Goal: Transaction & Acquisition: Purchase product/service

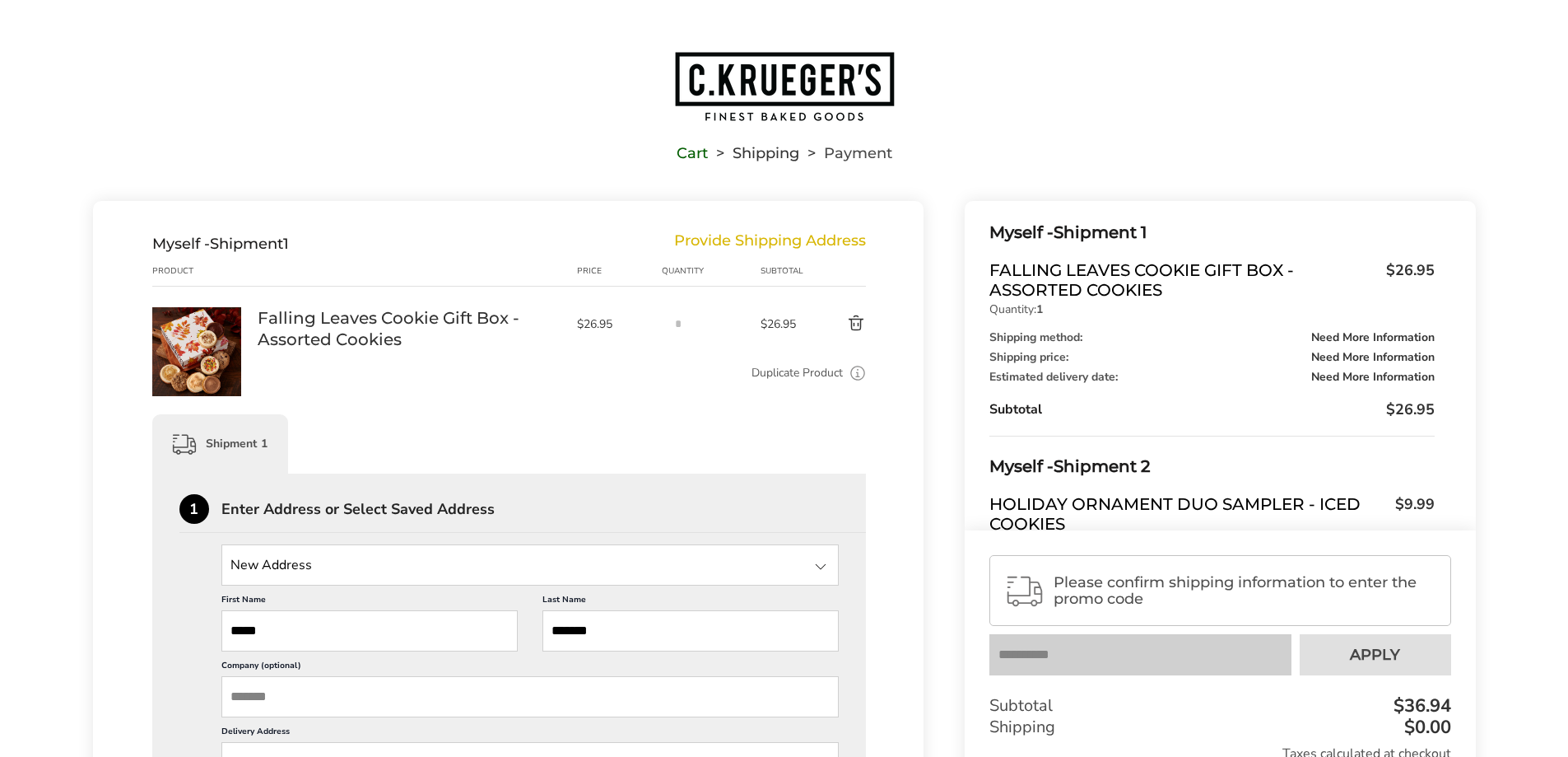
click at [769, 72] on img "Go to home page" at bounding box center [784, 87] width 222 height 73
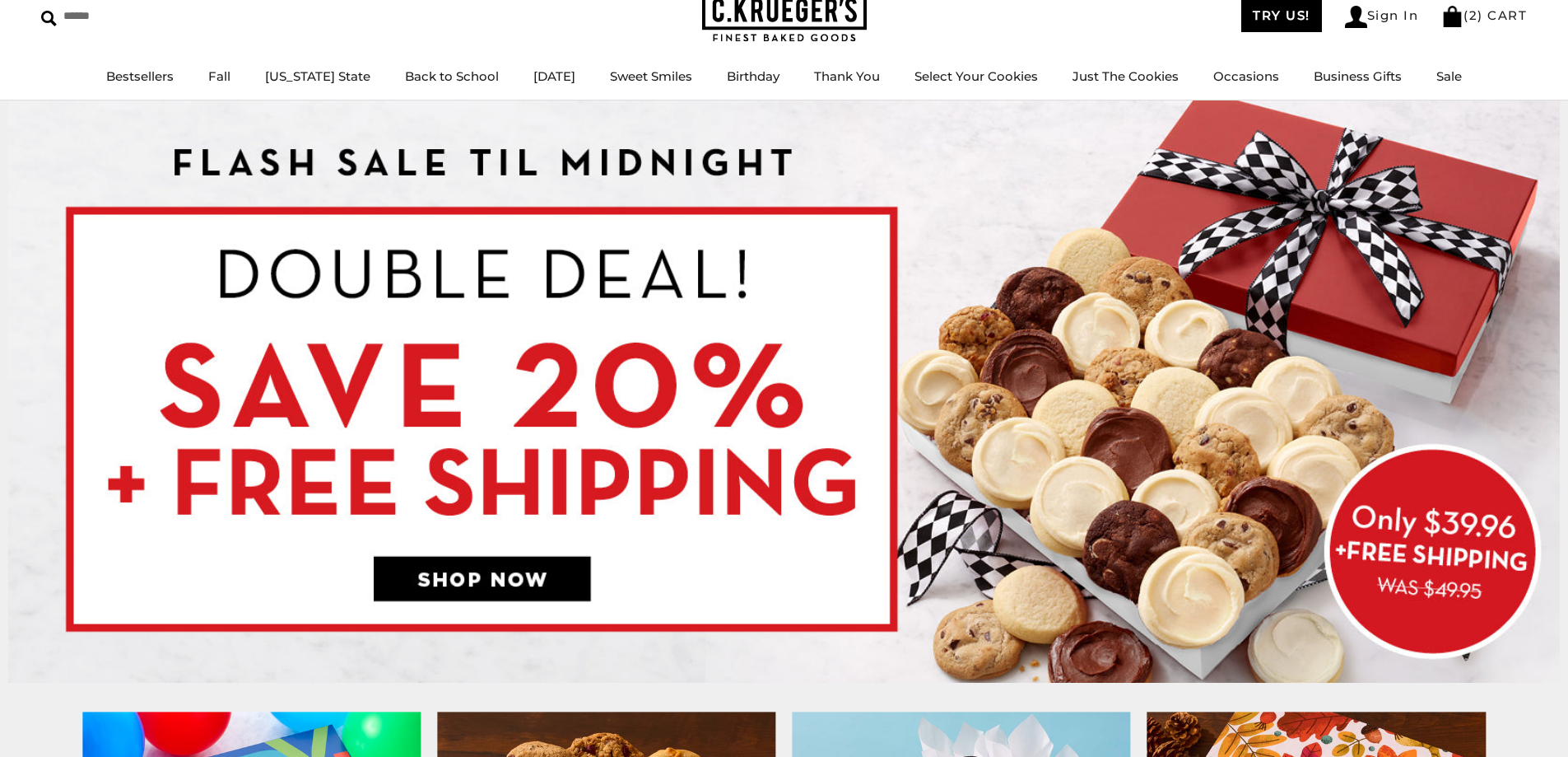
scroll to position [165, 0]
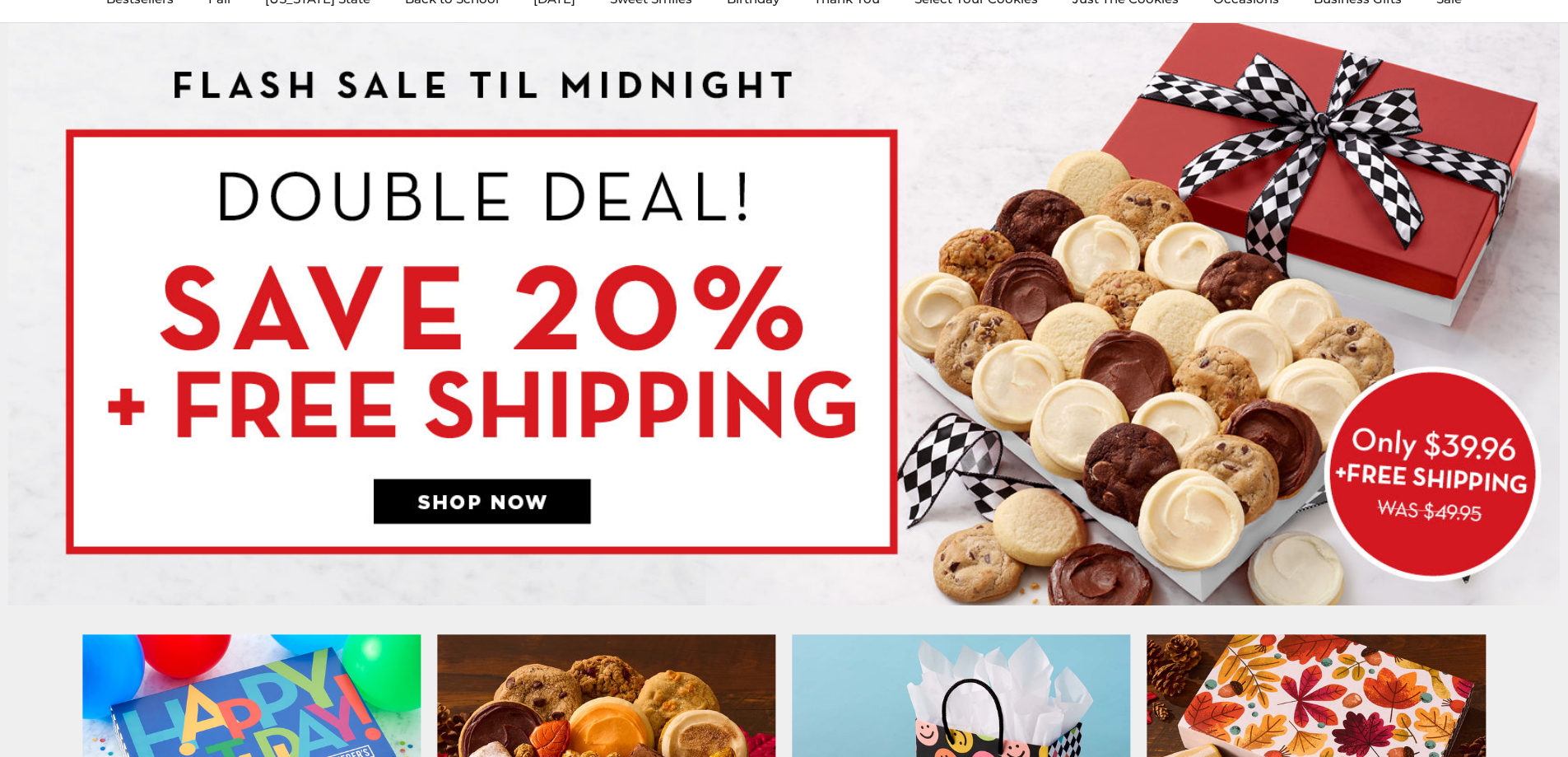
click at [552, 492] on img at bounding box center [784, 314] width 1552 height 582
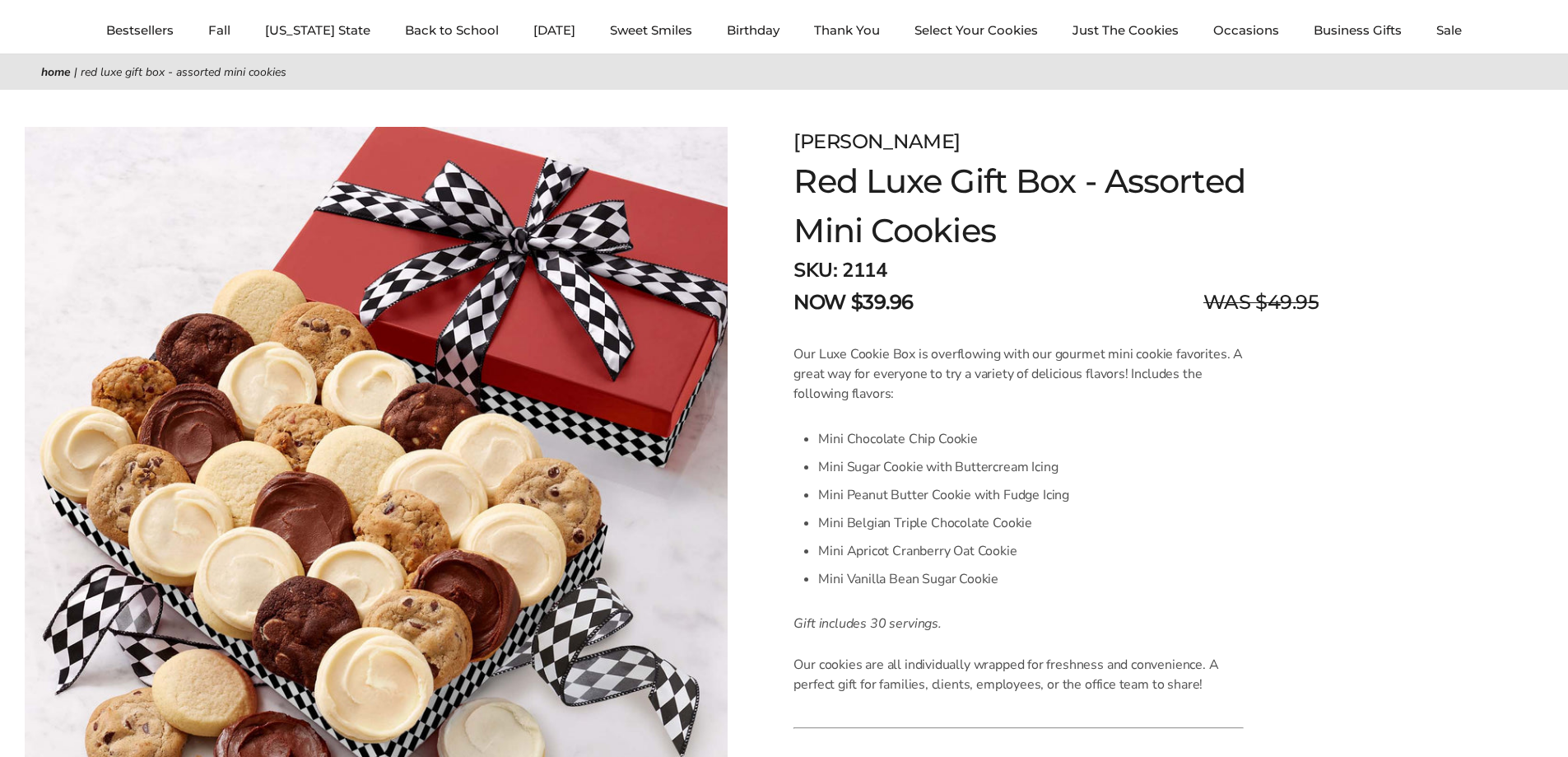
scroll to position [83, 0]
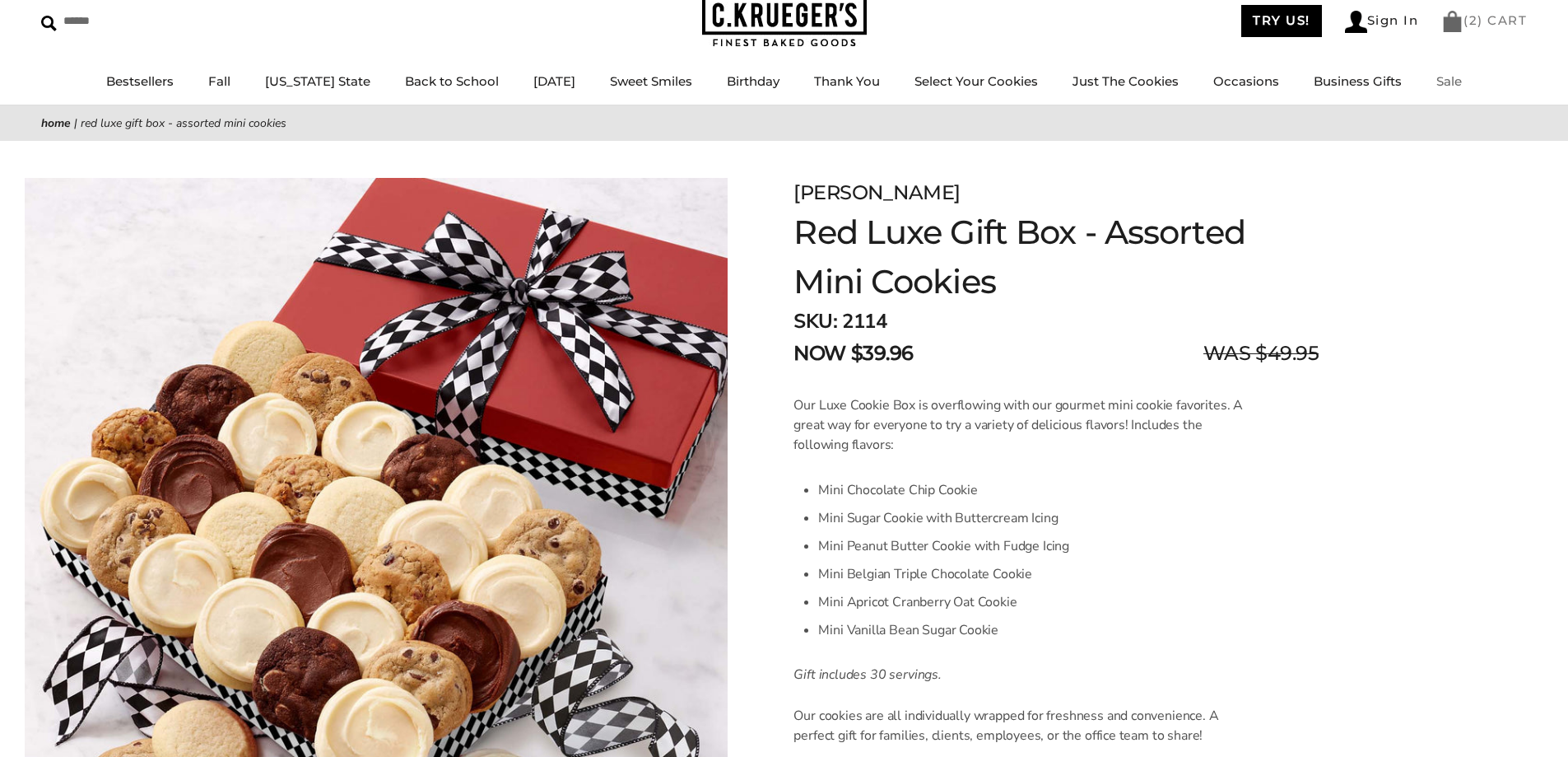
click at [1482, 26] on link "( 2 ) CART" at bounding box center [1484, 20] width 86 height 16
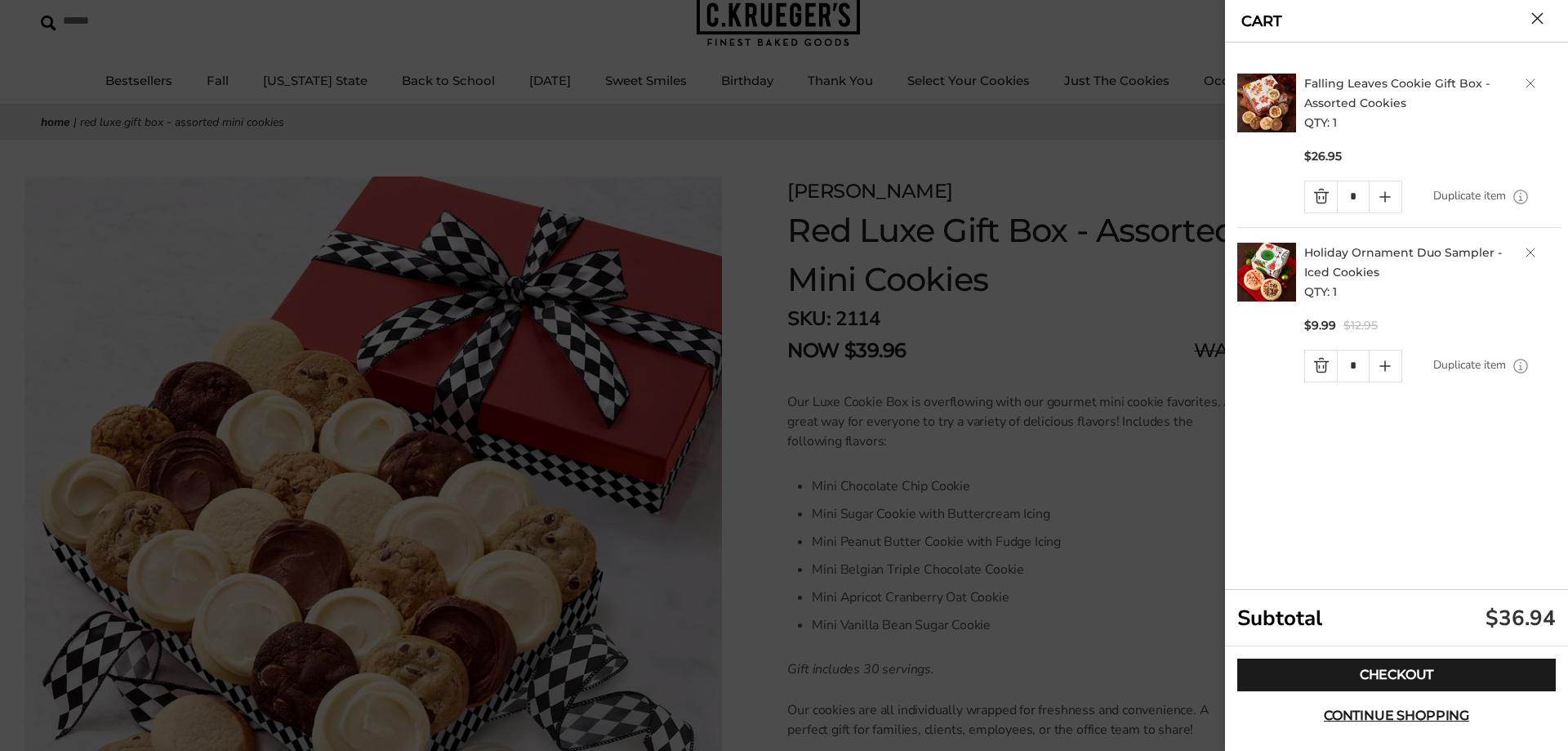
click at [1525, 255] on h2 "Holiday Ornament Duo Sampler - Iced Cookies QTY: 1" at bounding box center [1433, 272] width 257 height 59
click at [1530, 252] on link "Delete product" at bounding box center [1531, 253] width 10 height 10
click at [1528, 85] on link "Delete product" at bounding box center [1531, 84] width 10 height 10
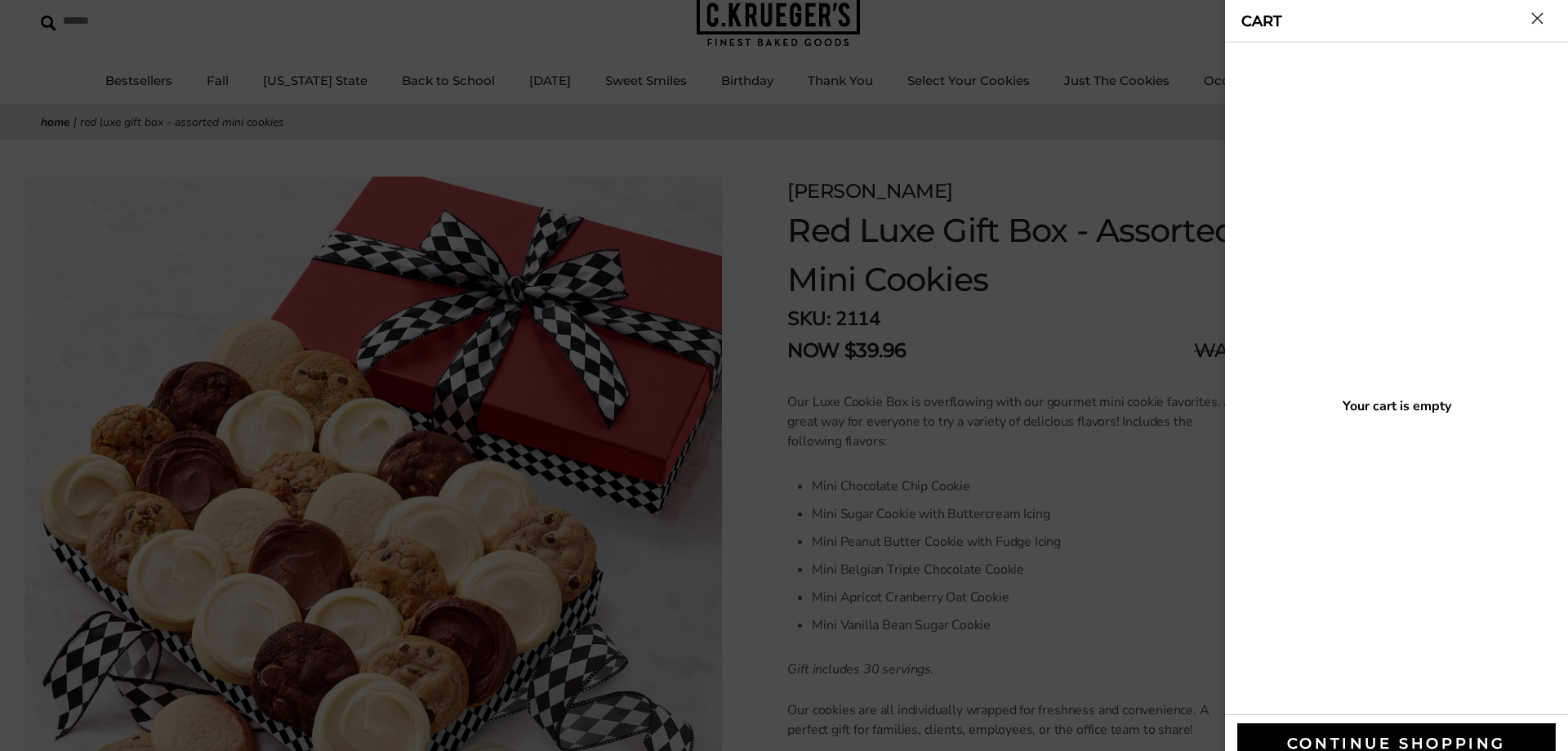
click at [222, 37] on div at bounding box center [784, 375] width 1568 height 751
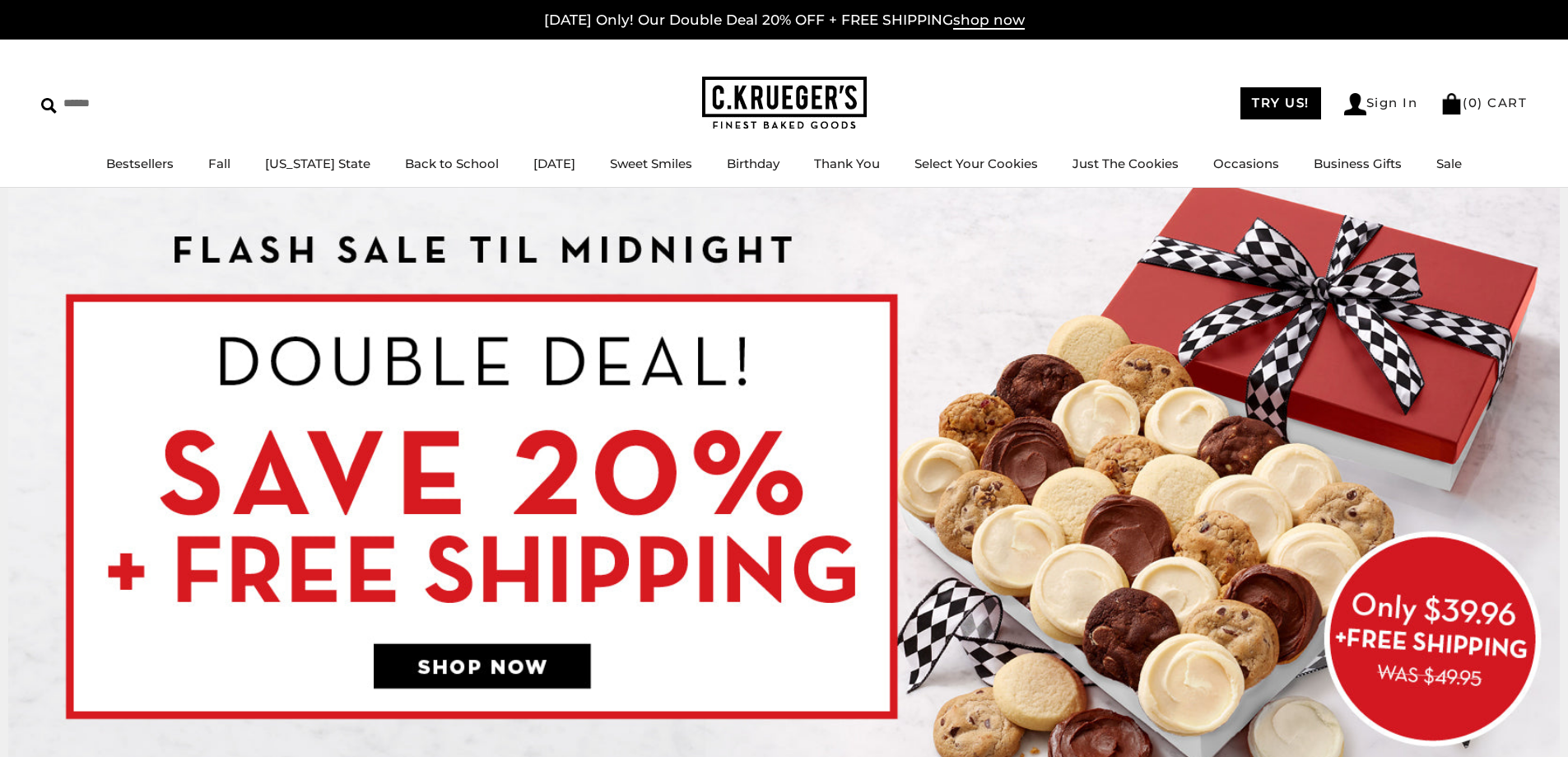
click at [1446, 151] on div "****** TRY US! Sign In ( 0 ) CART ( 0 ) CART Bestsellers Fall NEW! Cozy Autumn …" at bounding box center [784, 113] width 1568 height 148
click at [1437, 163] on link "Sale" at bounding box center [1449, 163] width 26 height 16
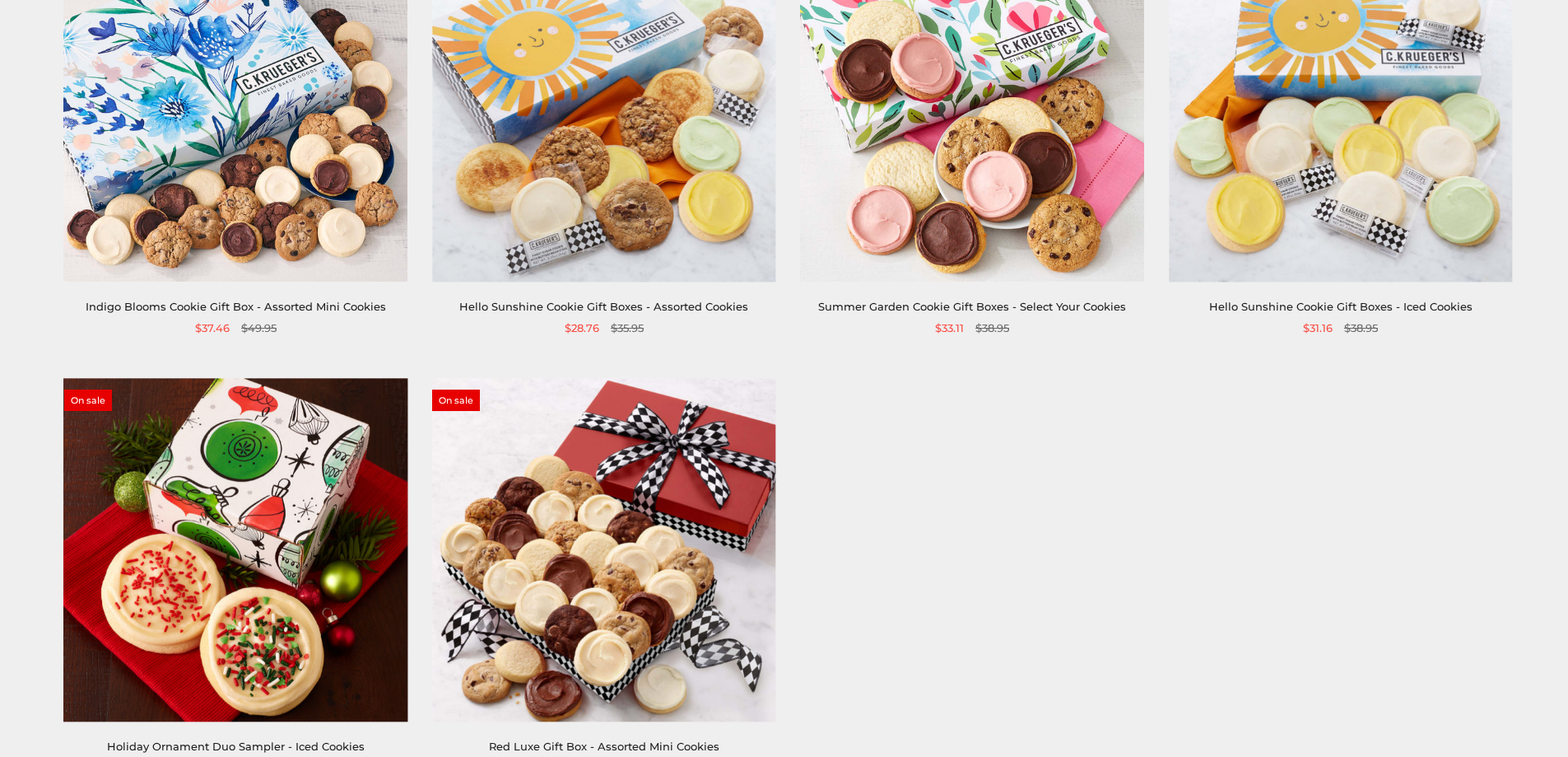
scroll to position [412, 0]
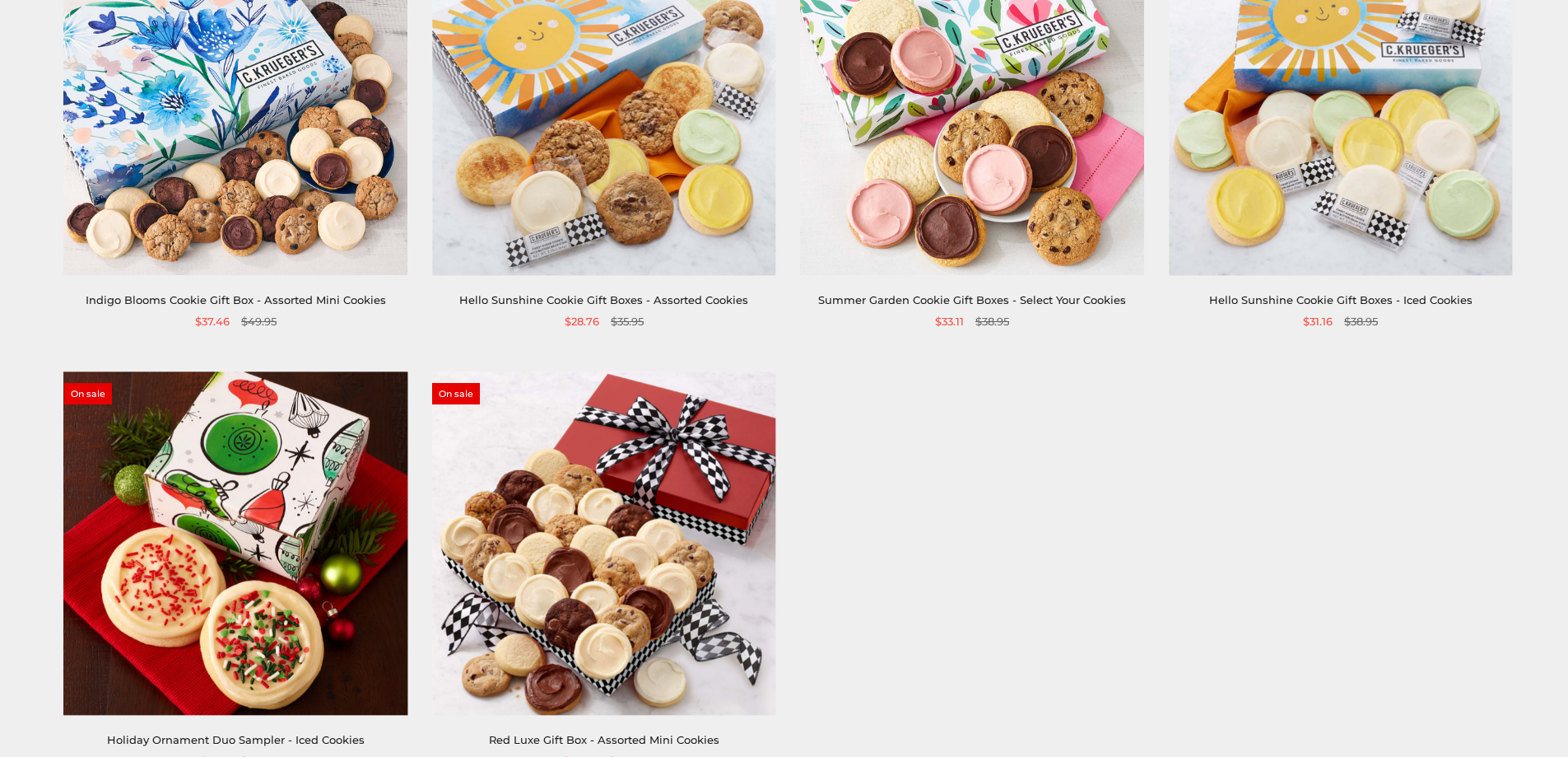
click at [273, 472] on img at bounding box center [236, 543] width 343 height 343
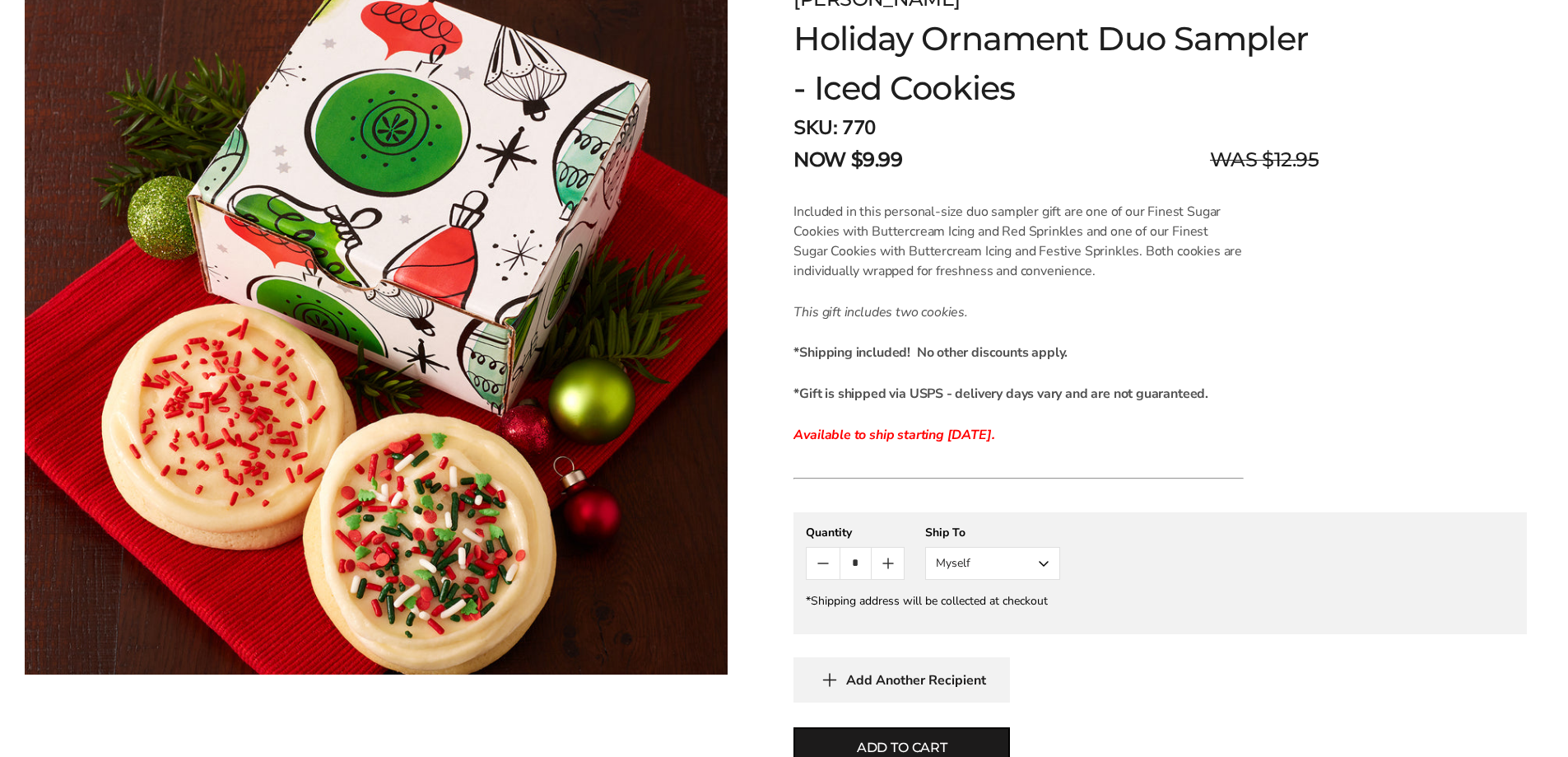
scroll to position [165, 0]
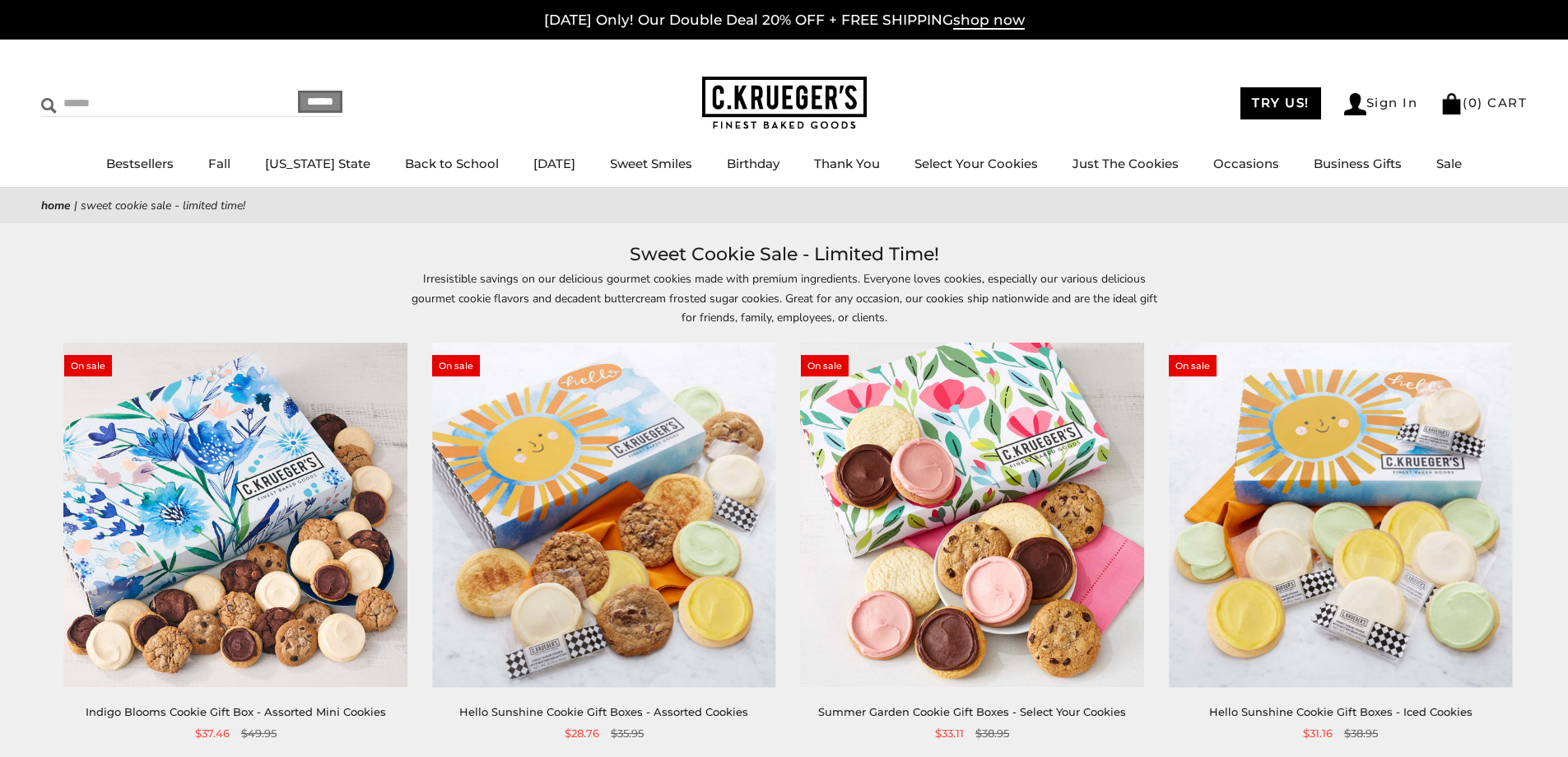
click at [141, 92] on input "Search" at bounding box center [139, 103] width 196 height 26
type input "*********"
click at [298, 91] on input "******" at bounding box center [320, 102] width 45 height 22
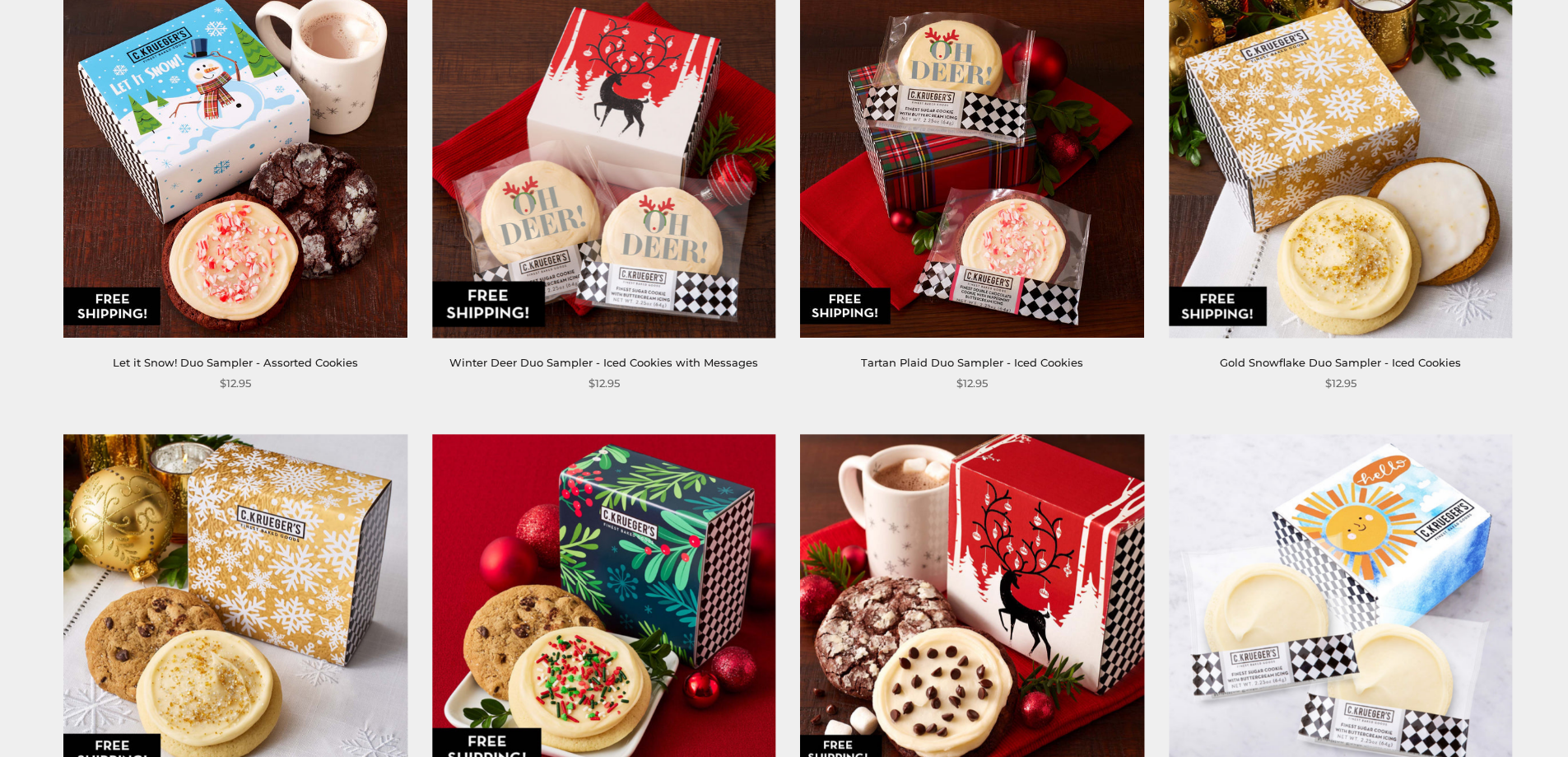
scroll to position [3706, 0]
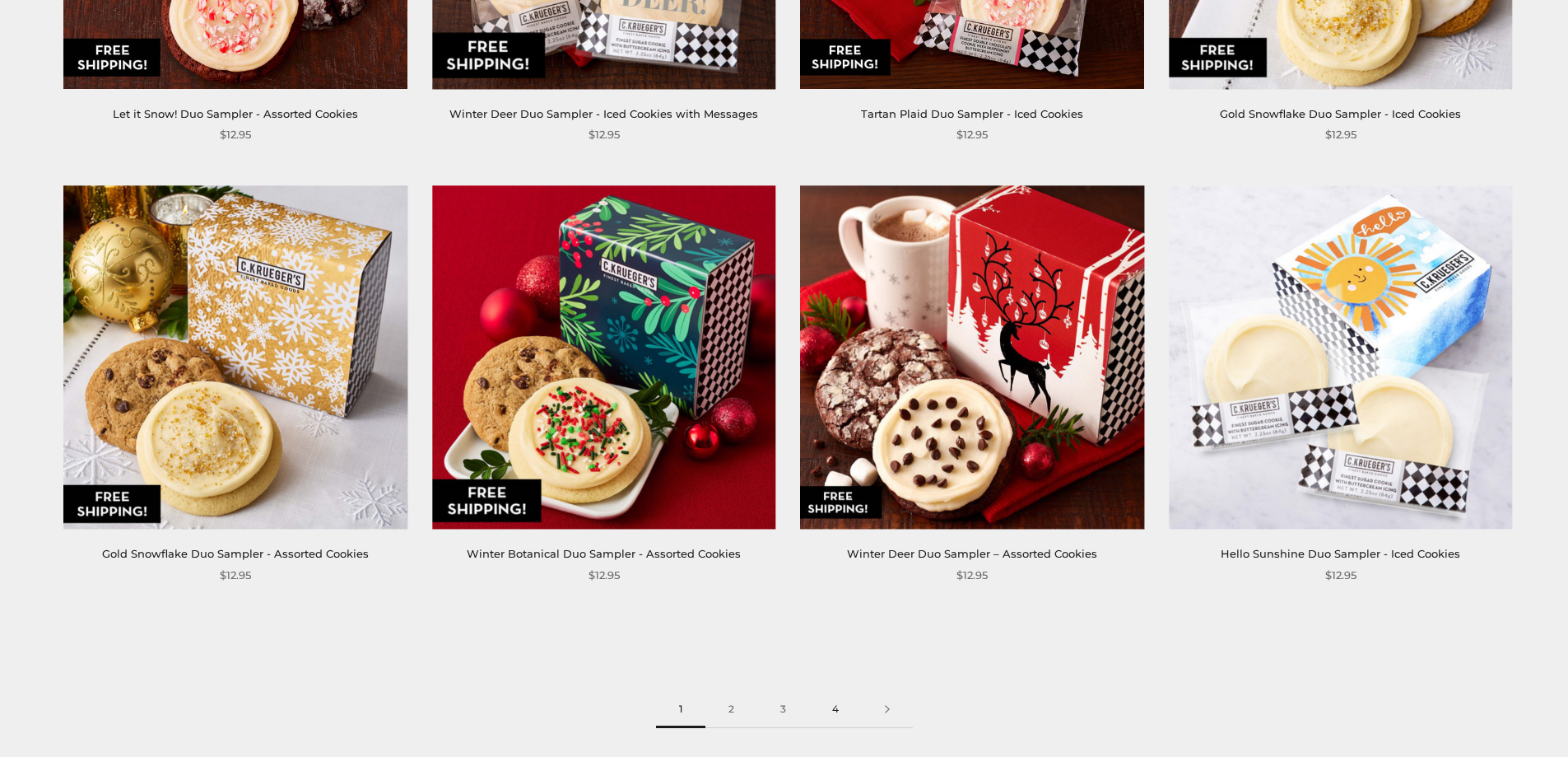
click at [842, 691] on link "4" at bounding box center [836, 709] width 53 height 37
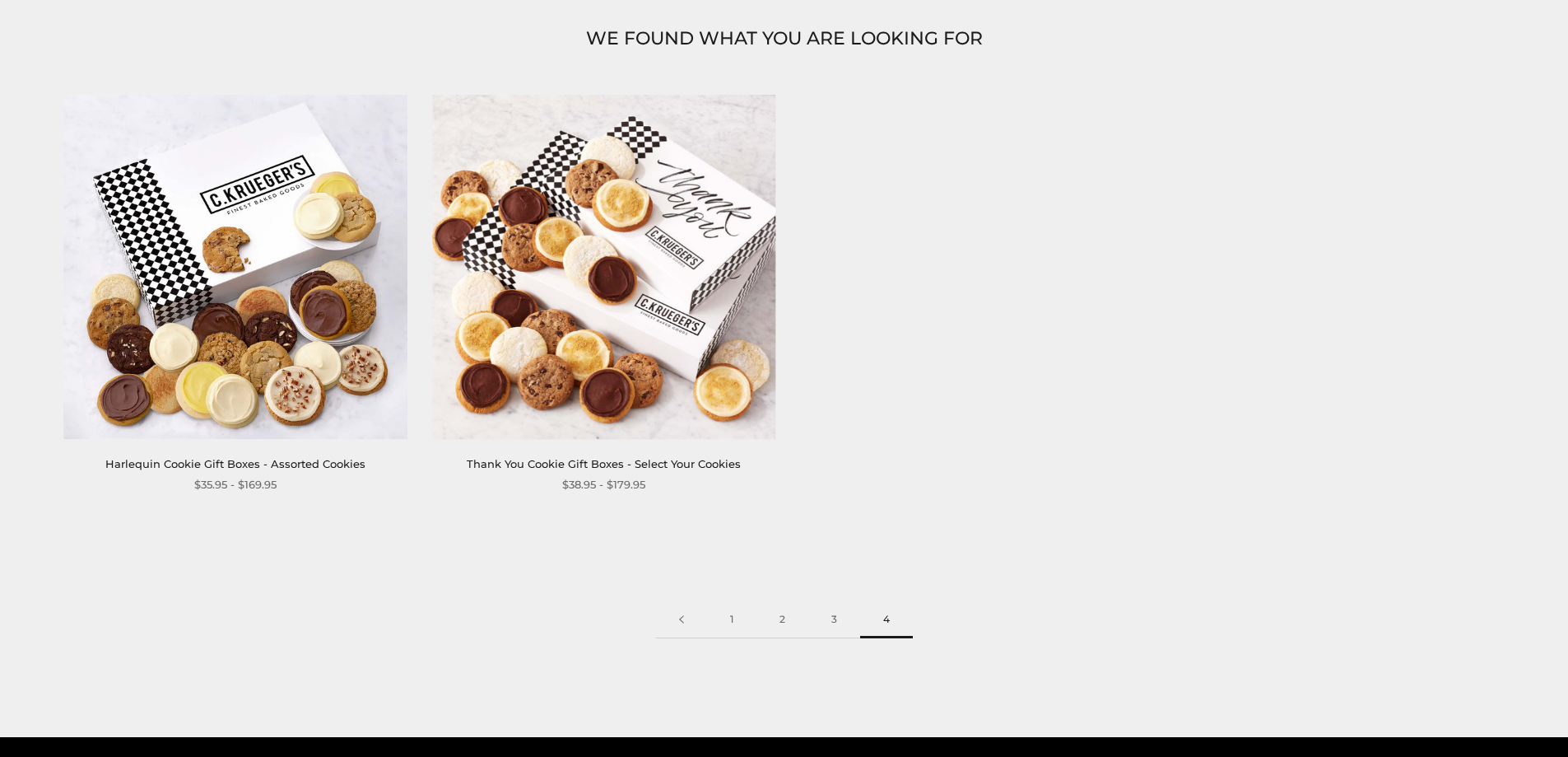
scroll to position [329, 0]
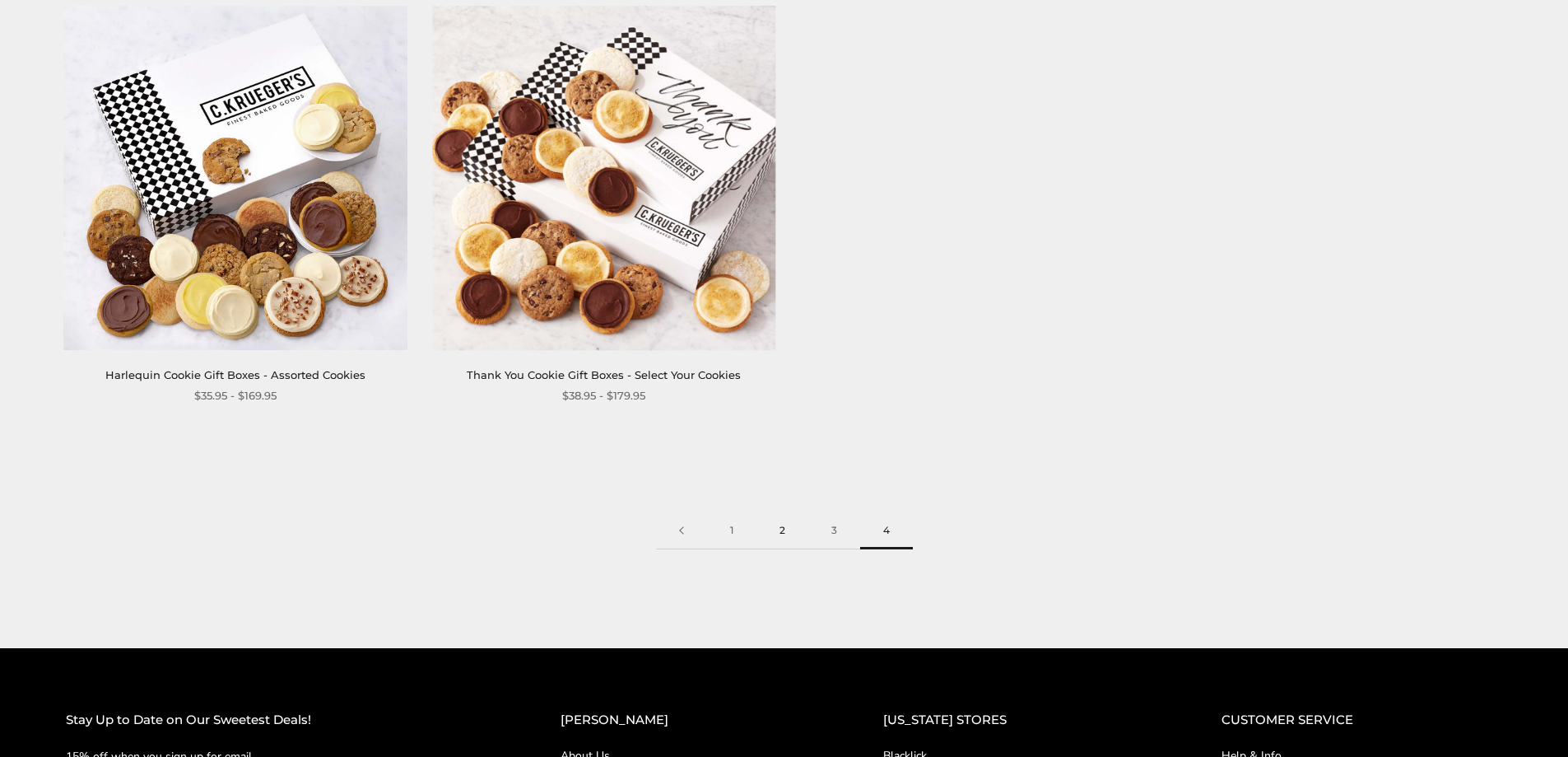
click at [791, 530] on link "2" at bounding box center [782, 530] width 52 height 37
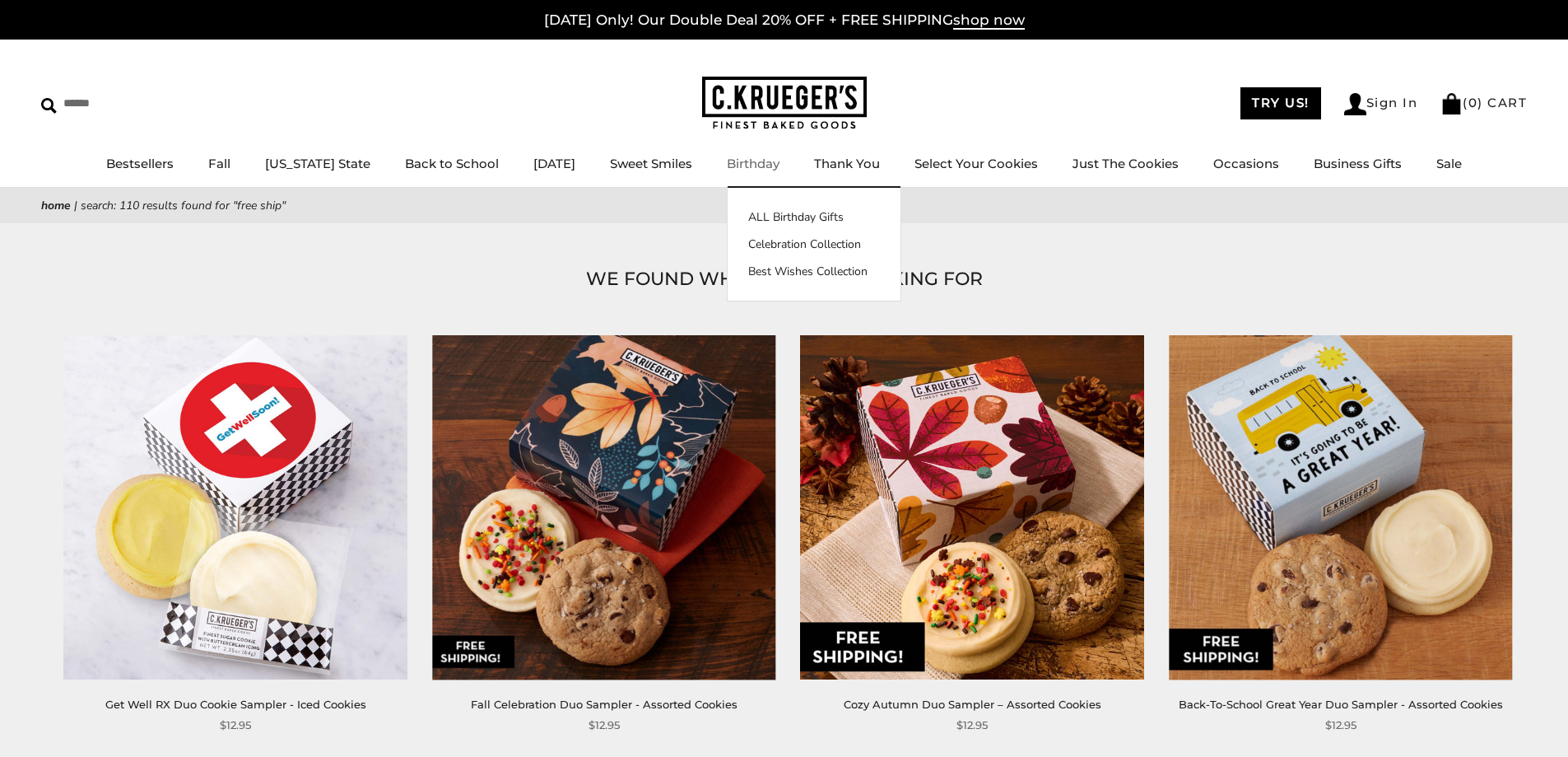
click at [763, 152] on div "****** TRY US! Sign In ( 0 ) CART ( 0 ) CART Bestsellers Fall NEW! Cozy Autumn …" at bounding box center [784, 113] width 1568 height 148
click at [773, 214] on link "ALL Birthday Gifts" at bounding box center [814, 217] width 173 height 17
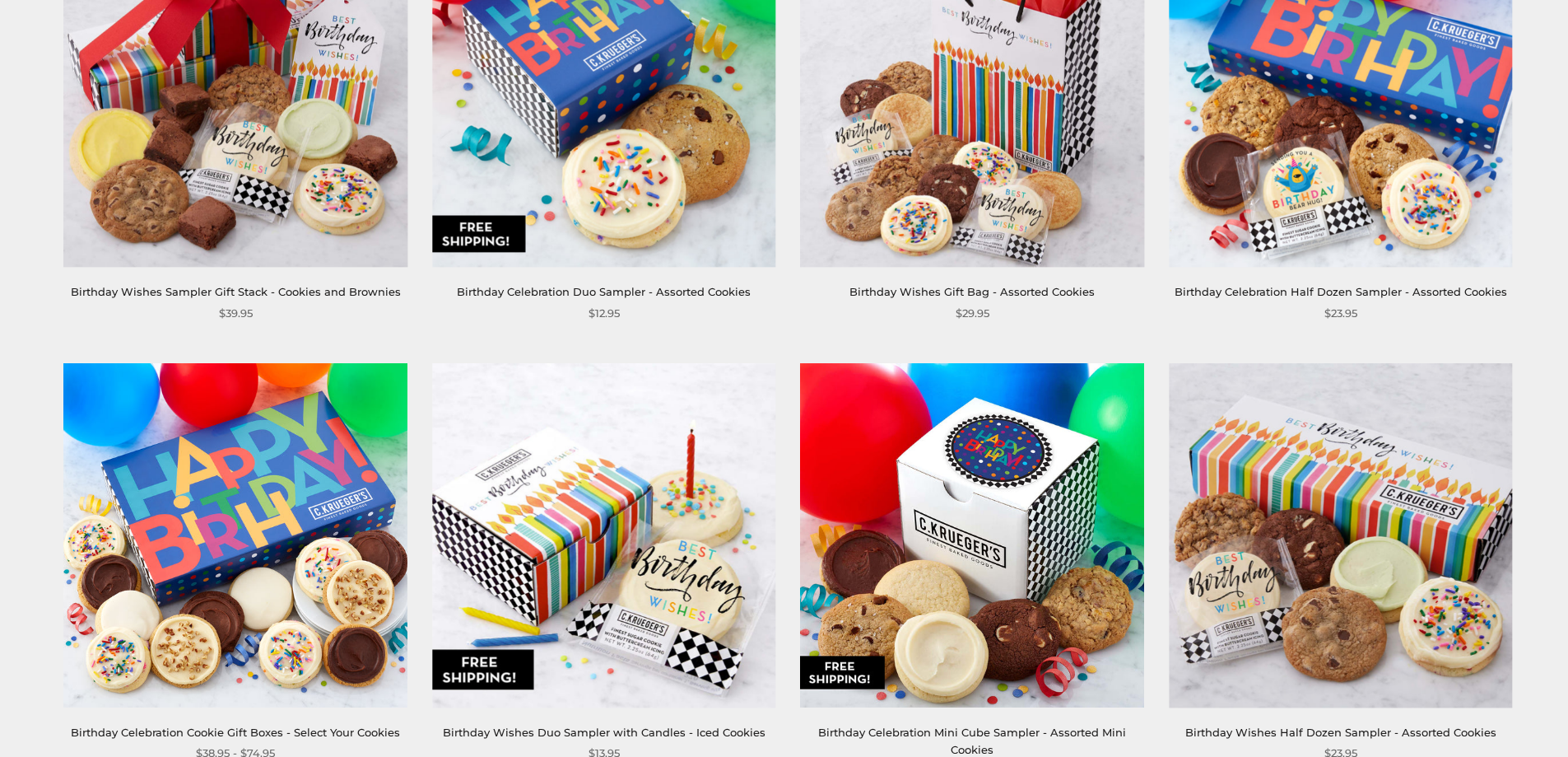
scroll to position [656, 0]
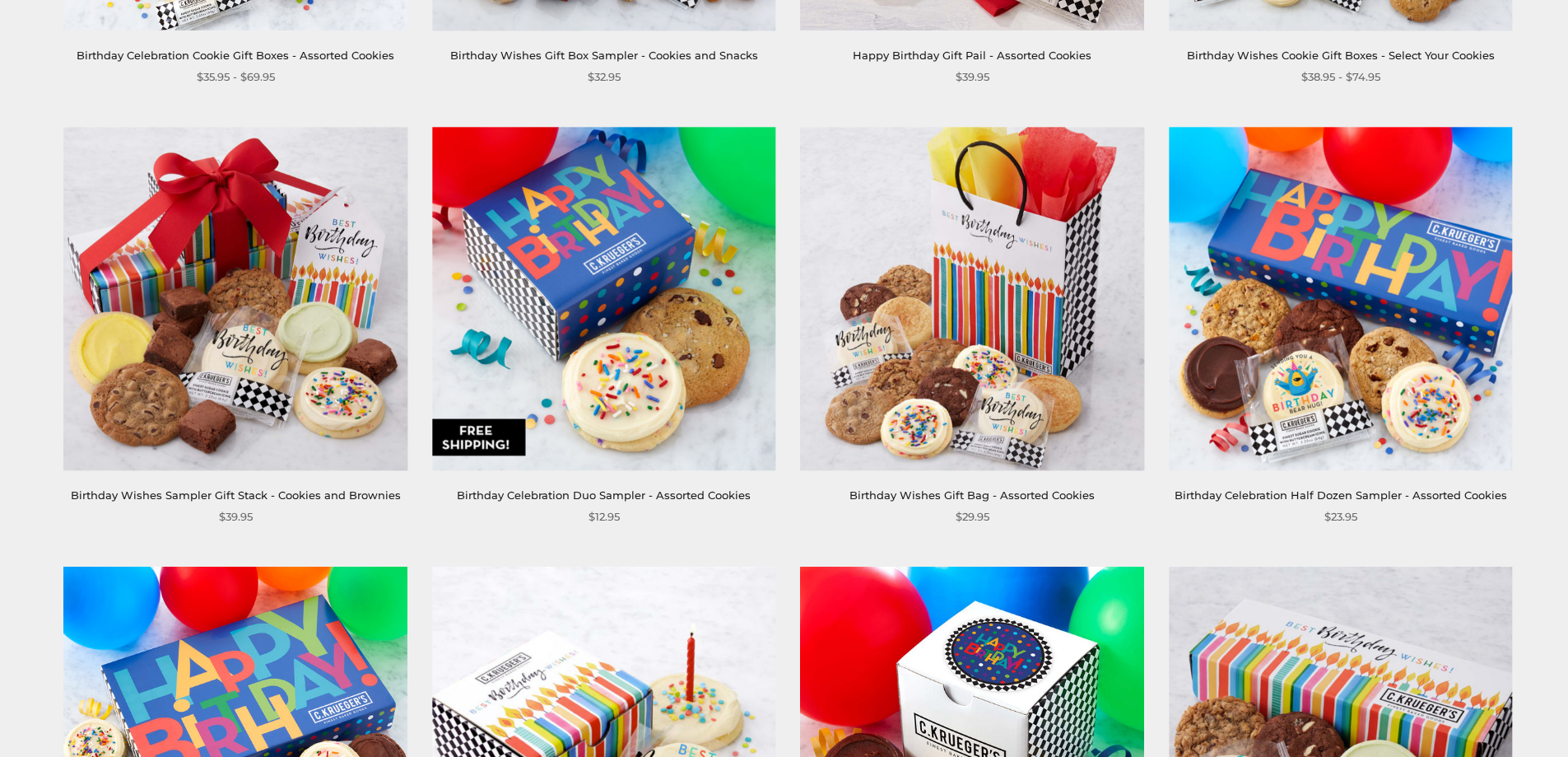
click at [606, 231] on img at bounding box center [604, 298] width 343 height 343
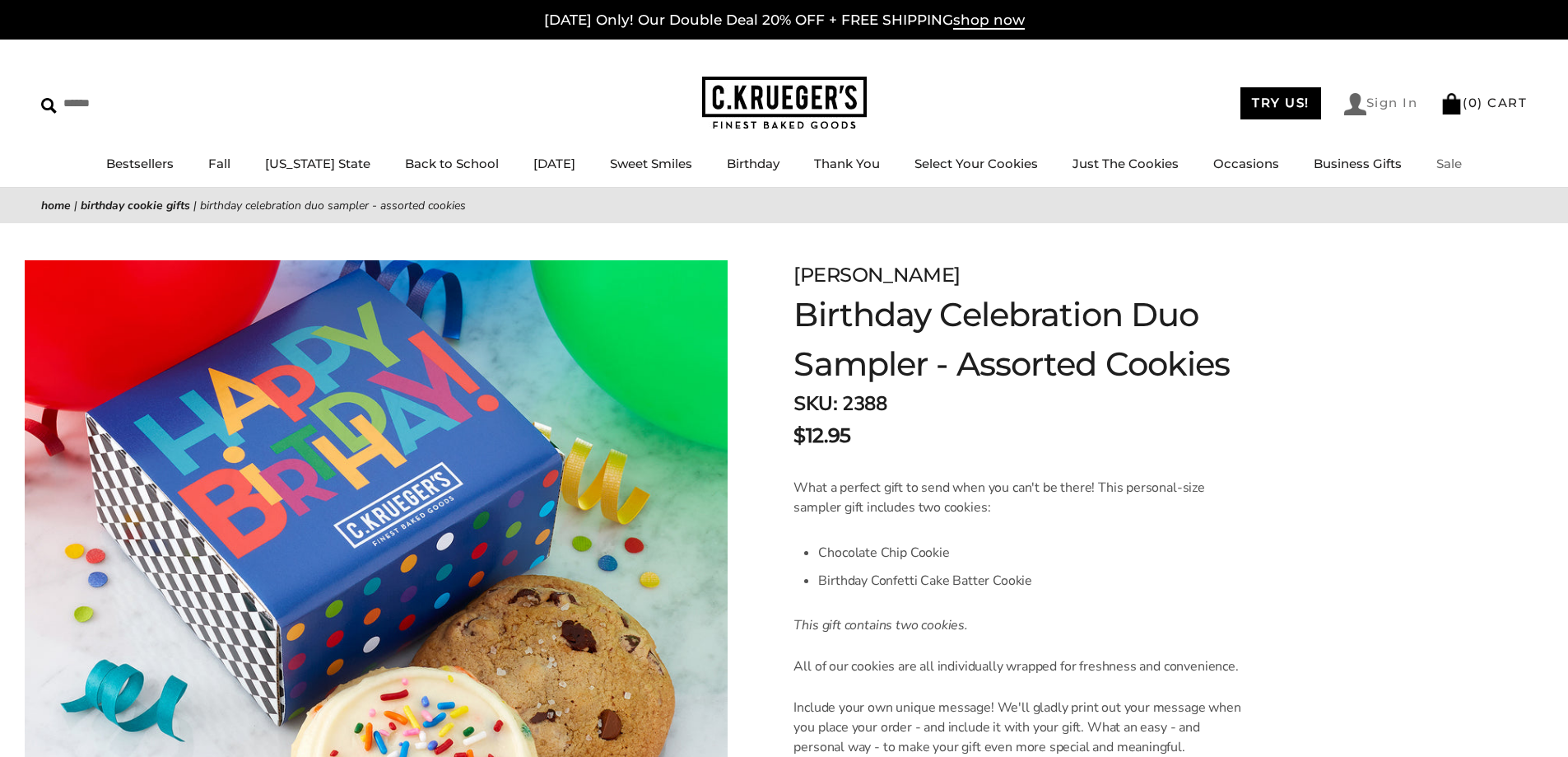
click at [1393, 103] on link "Sign In" at bounding box center [1382, 103] width 74 height 22
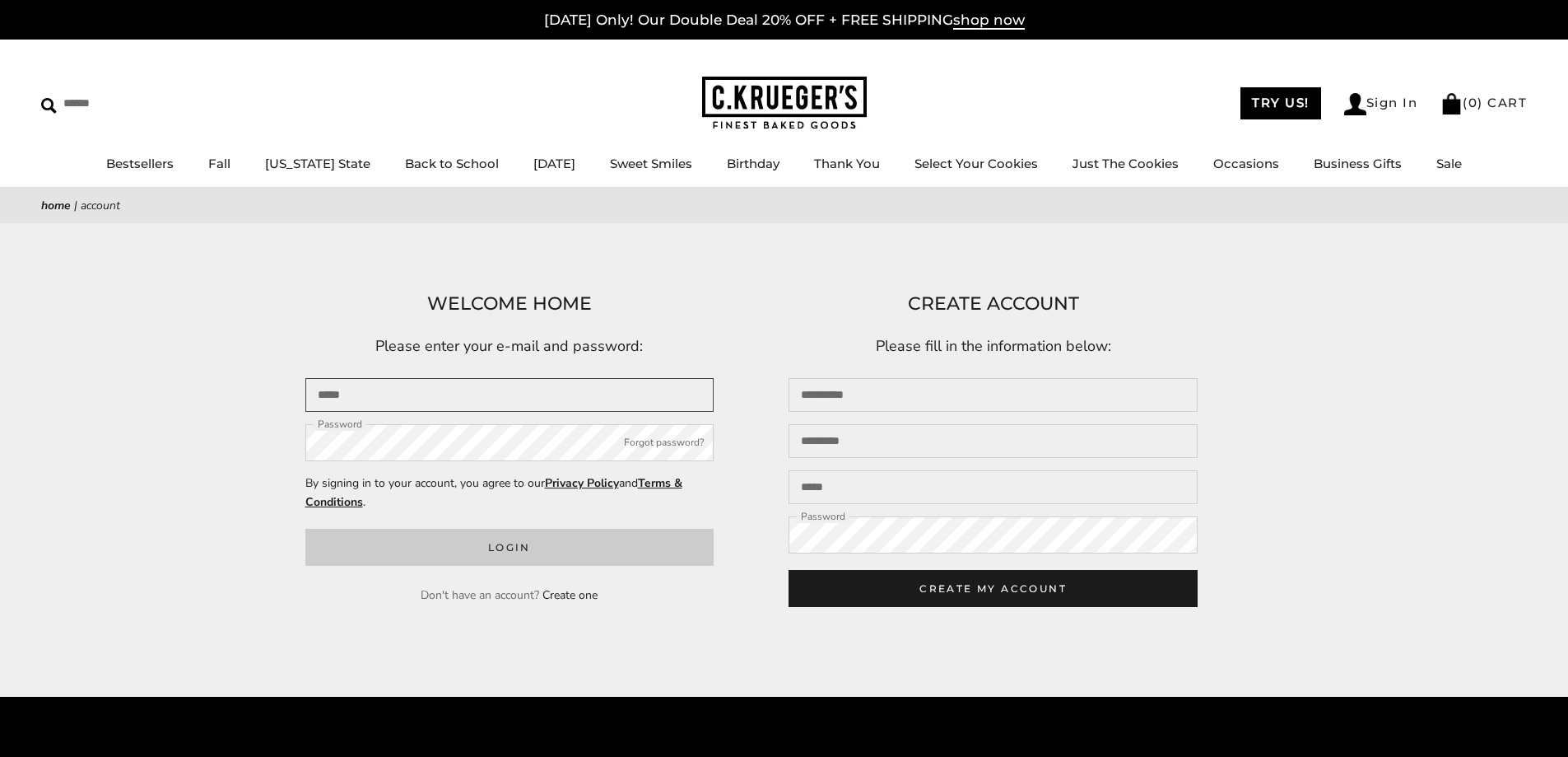
type input "**********"
click at [523, 544] on button "Login" at bounding box center [509, 547] width 409 height 37
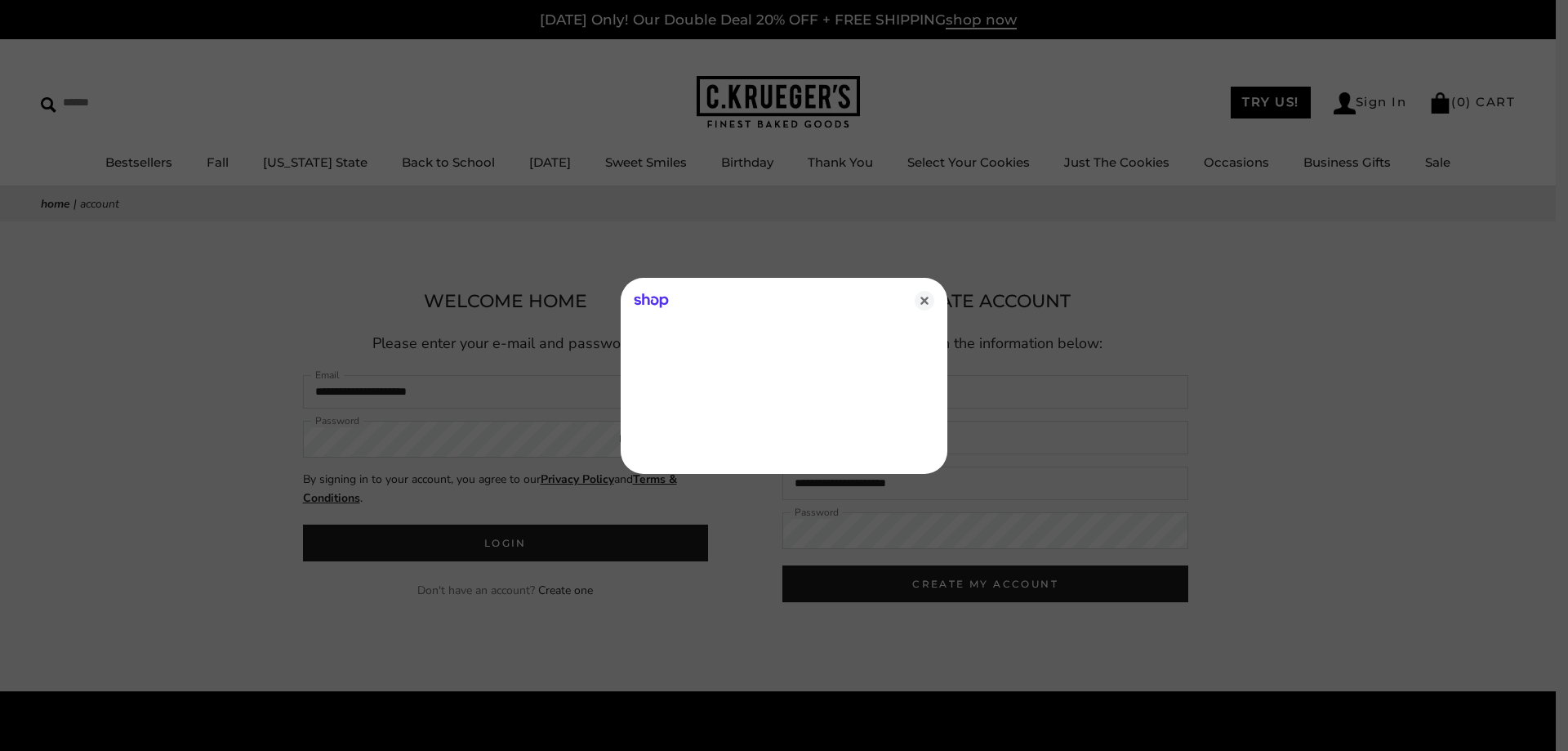
click at [926, 289] on div "Shop" at bounding box center [784, 297] width 327 height 39
click at [922, 296] on icon "Close" at bounding box center [925, 300] width 20 height 20
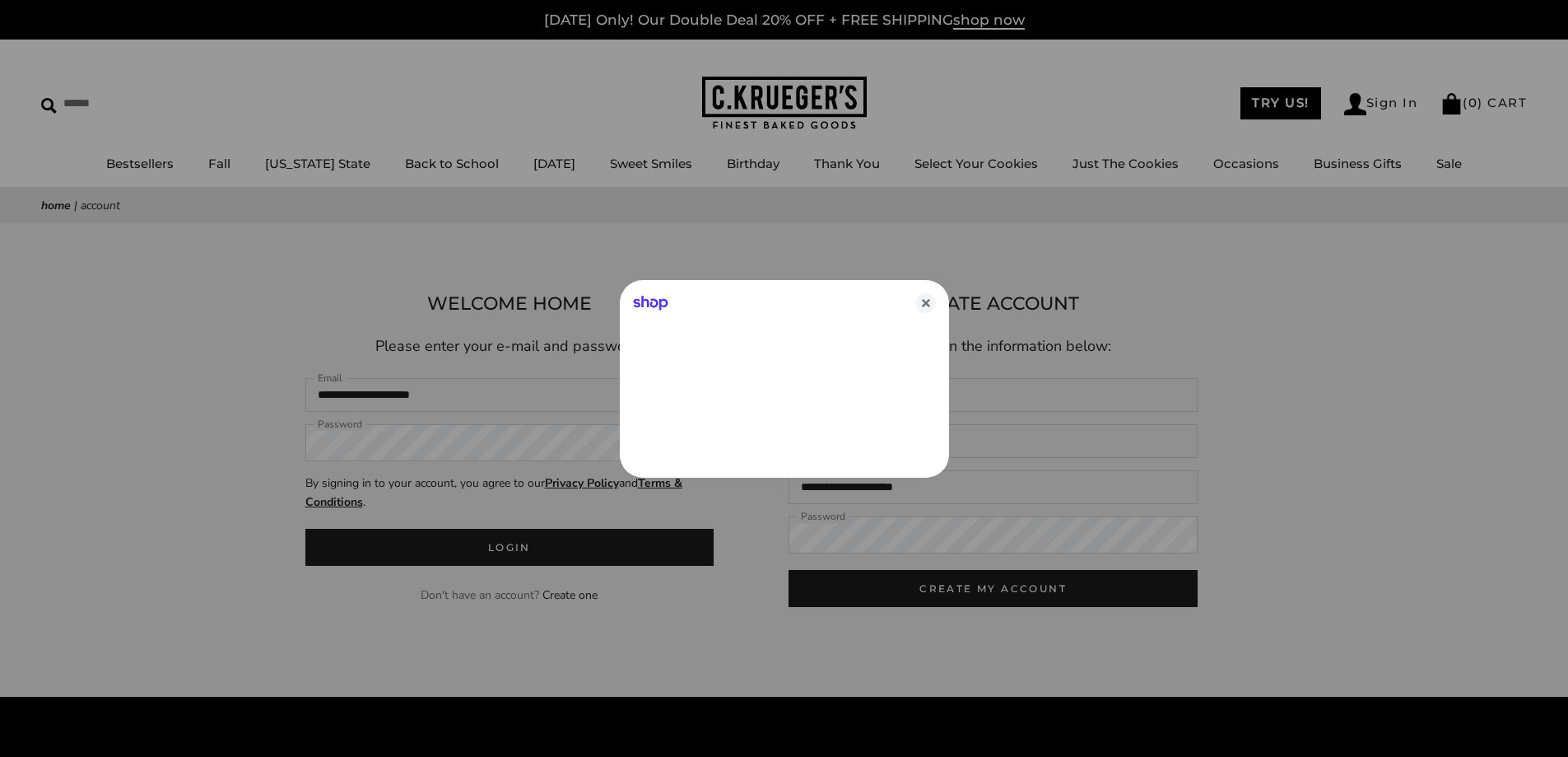
click at [931, 302] on icon "Close" at bounding box center [926, 303] width 20 height 20
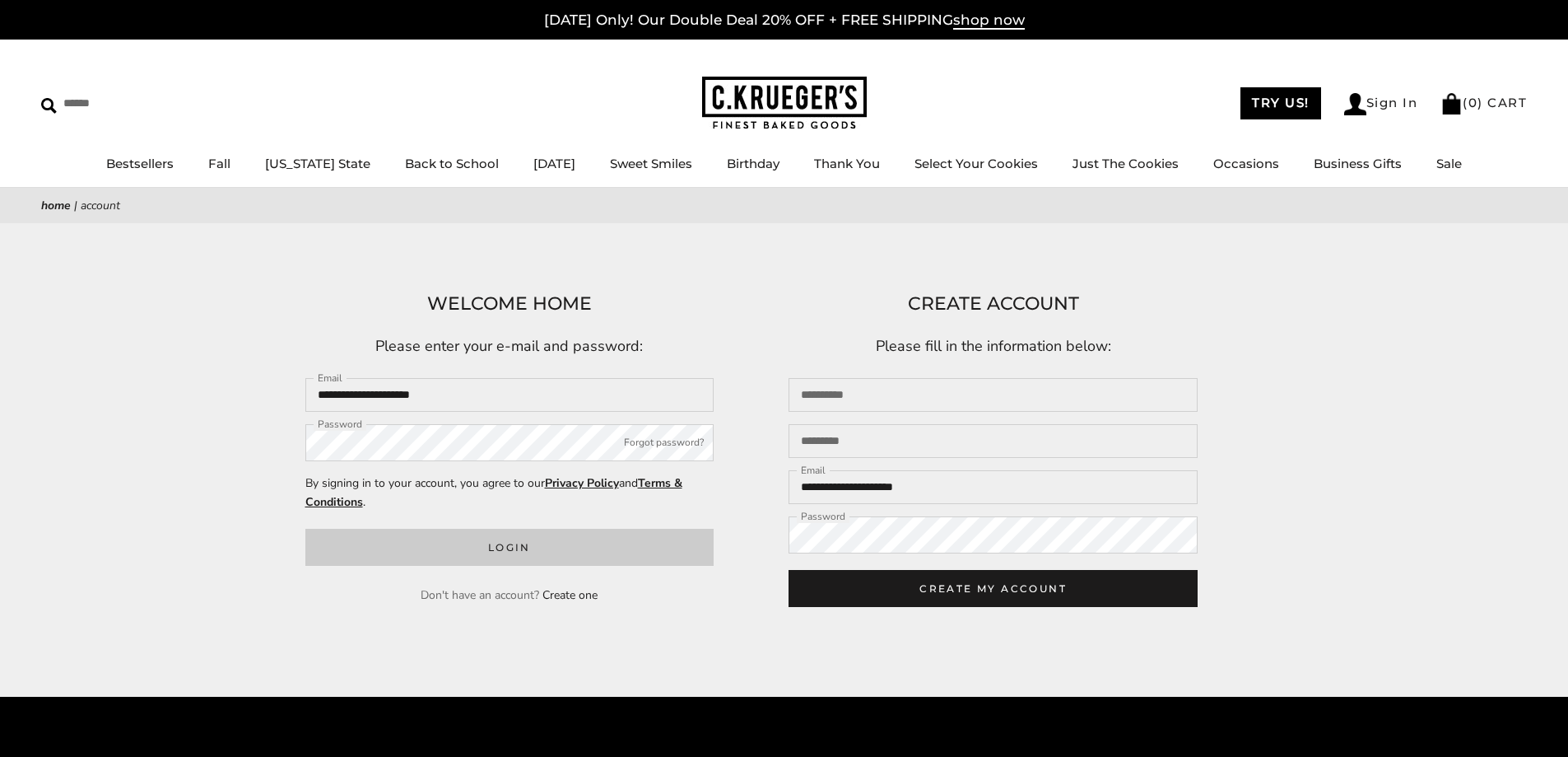
click at [643, 550] on button "Login" at bounding box center [509, 547] width 409 height 37
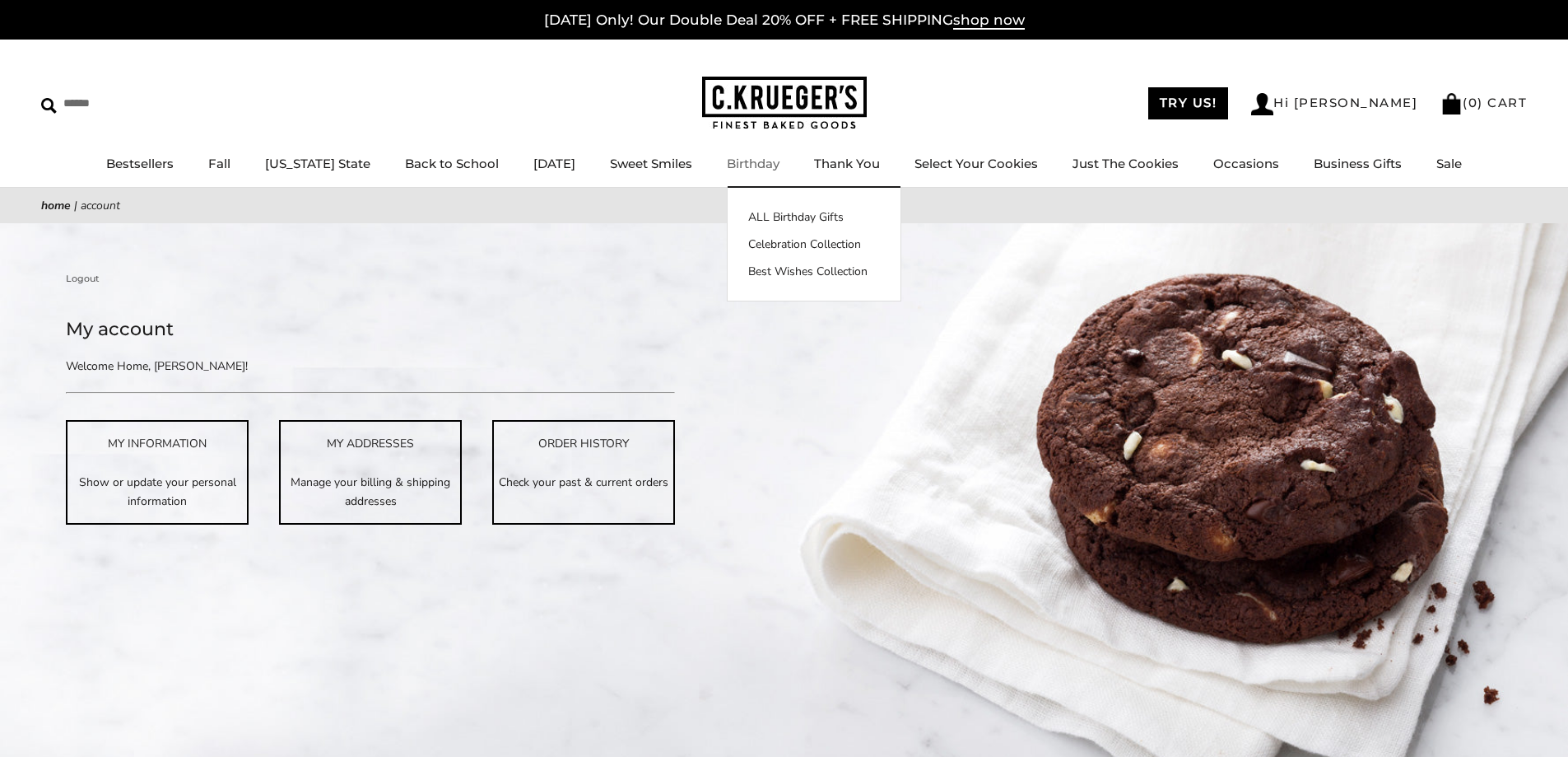
click at [762, 165] on link "Birthday" at bounding box center [753, 163] width 53 height 16
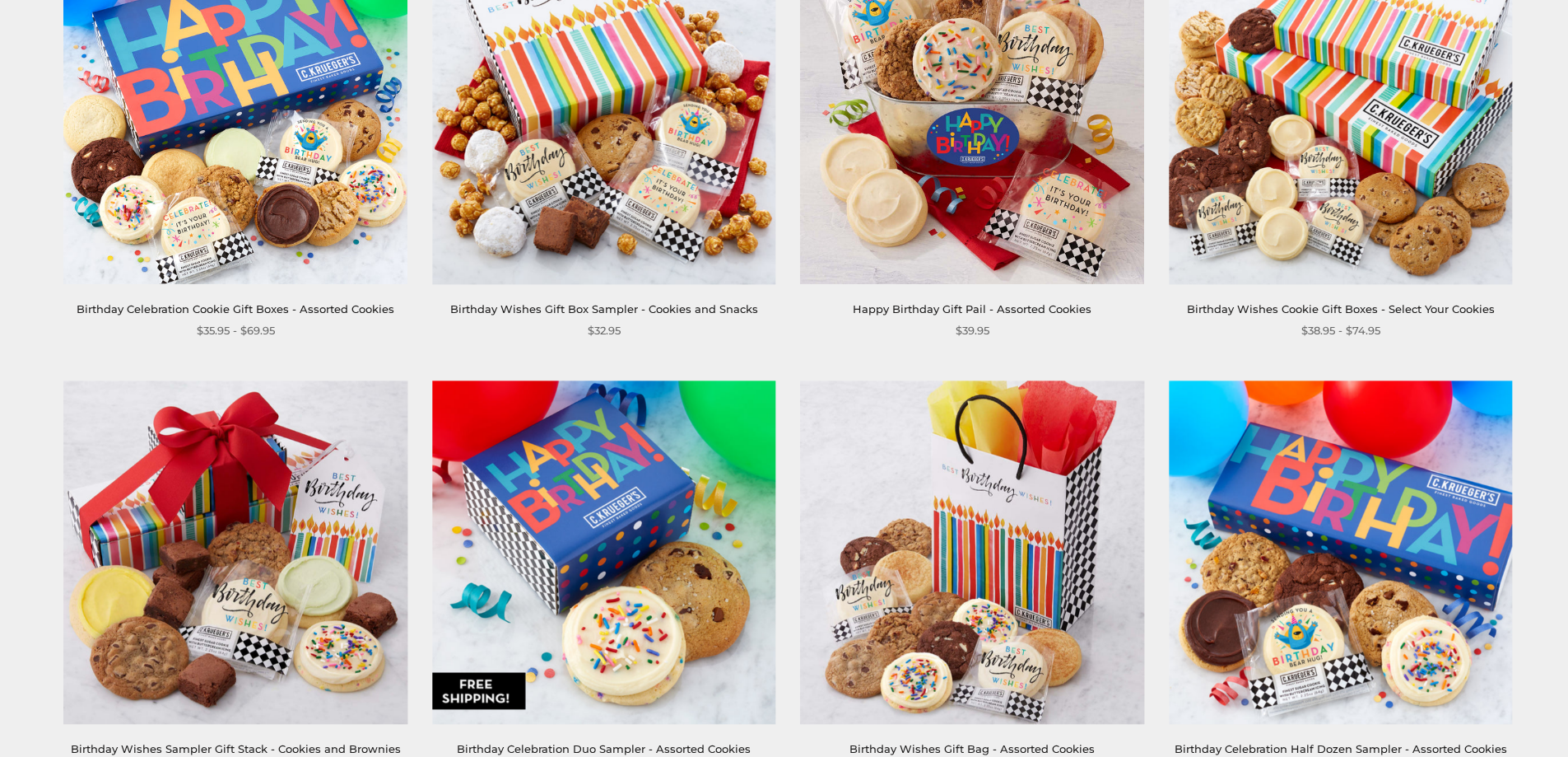
scroll to position [577, 0]
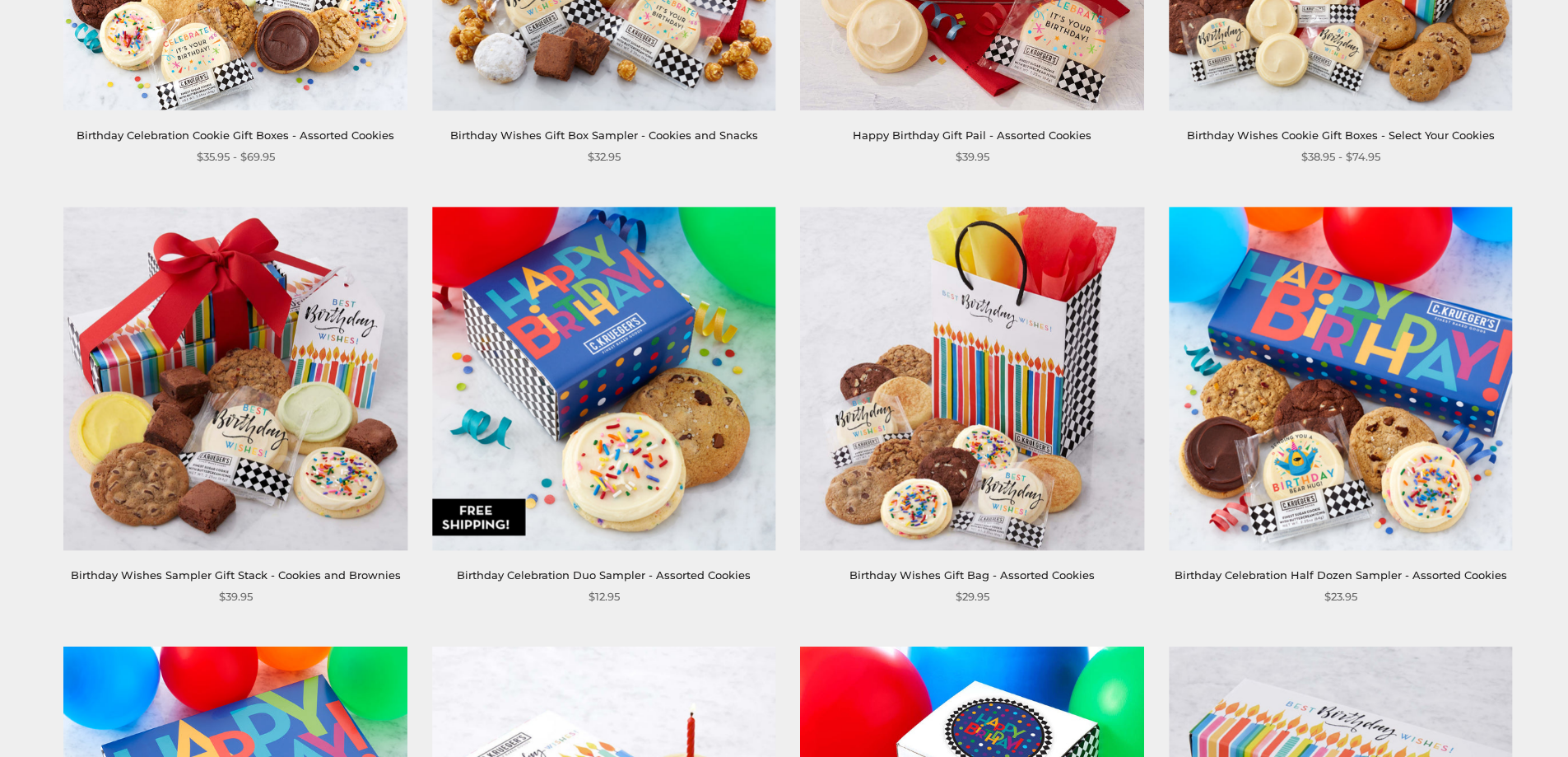
click at [651, 333] on img at bounding box center [604, 378] width 343 height 343
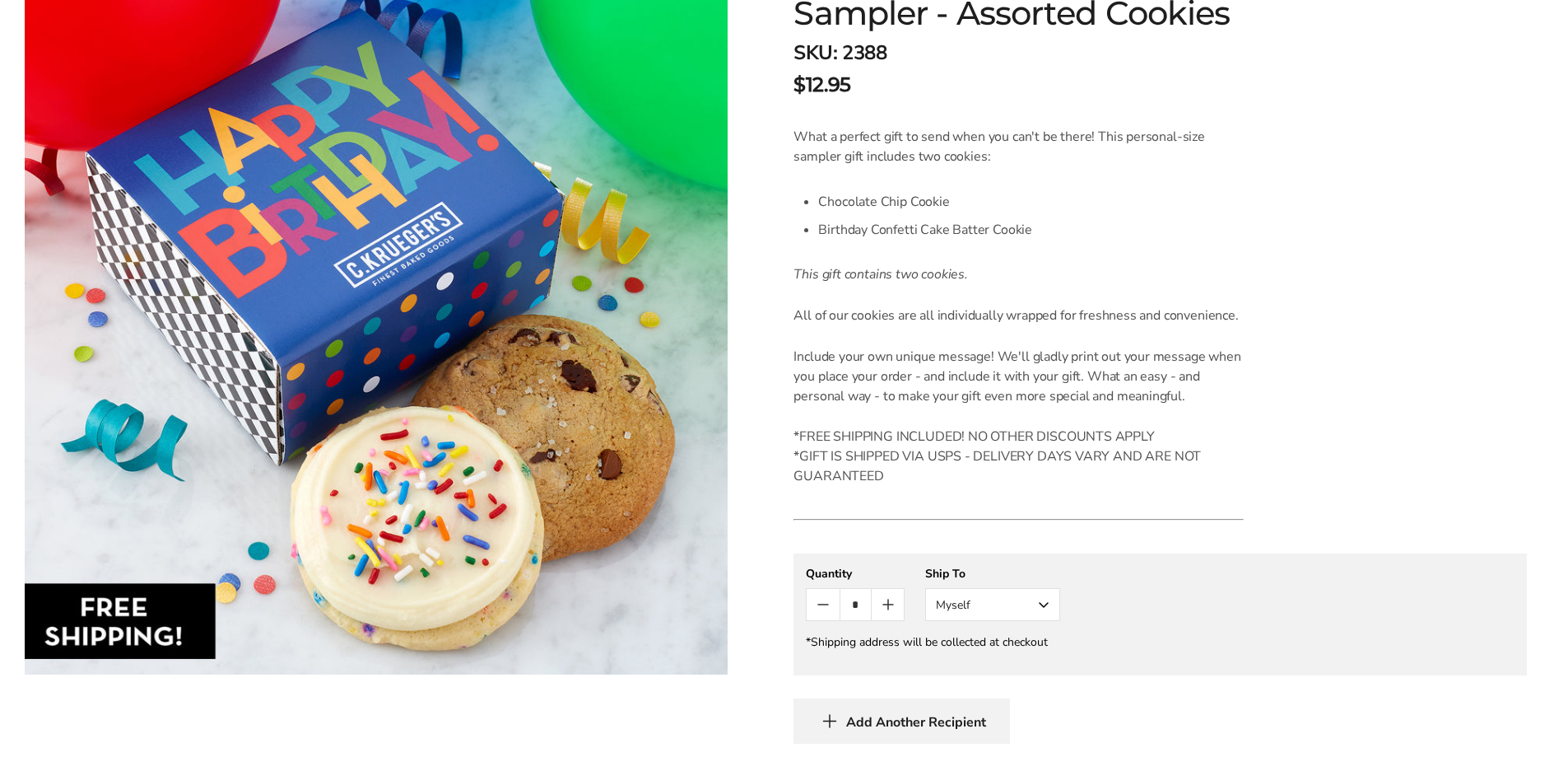
scroll to position [577, 0]
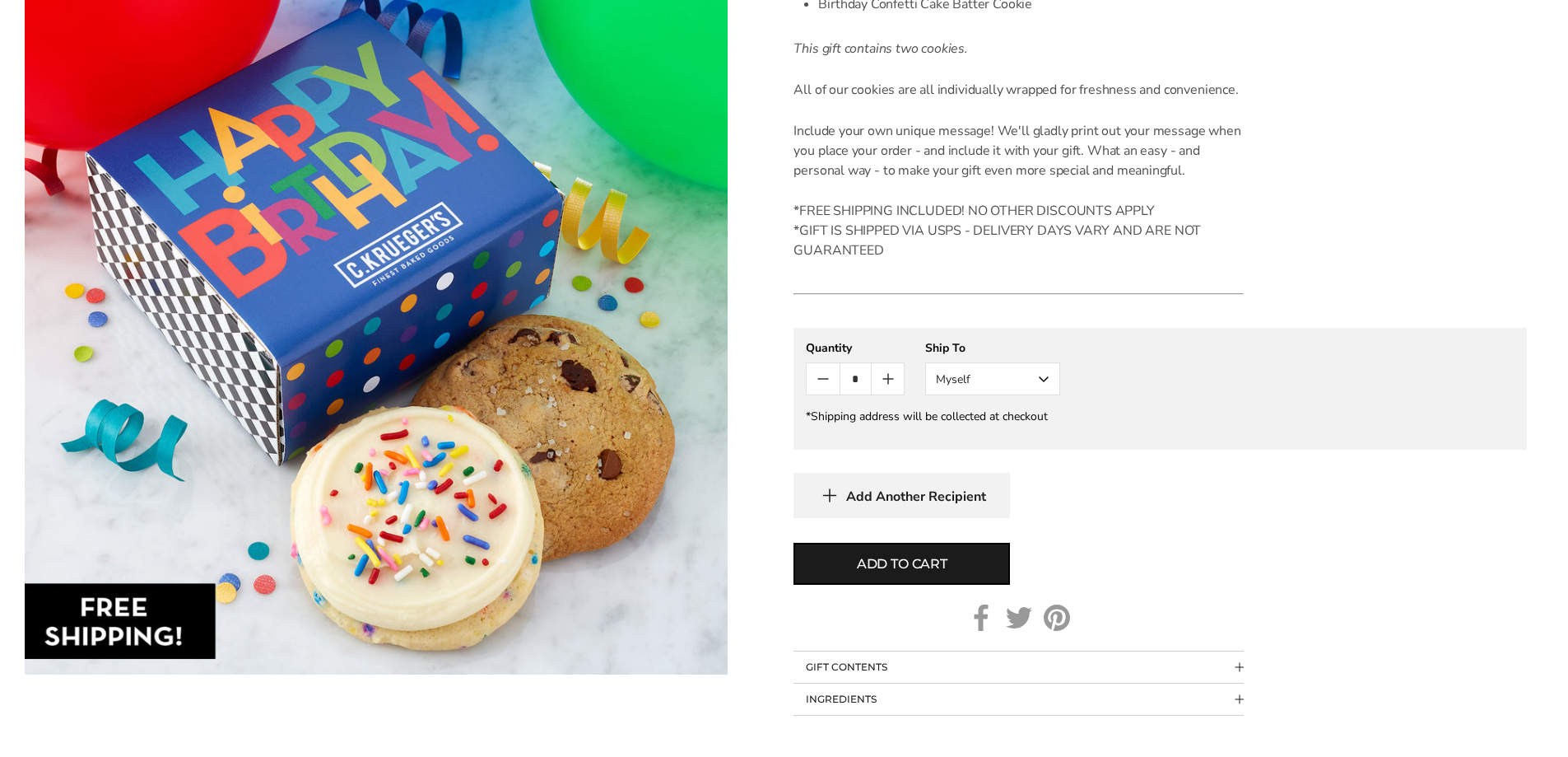
click at [1032, 375] on button "Myself" at bounding box center [992, 379] width 135 height 33
click at [1010, 447] on button "Other Recipient" at bounding box center [992, 440] width 133 height 30
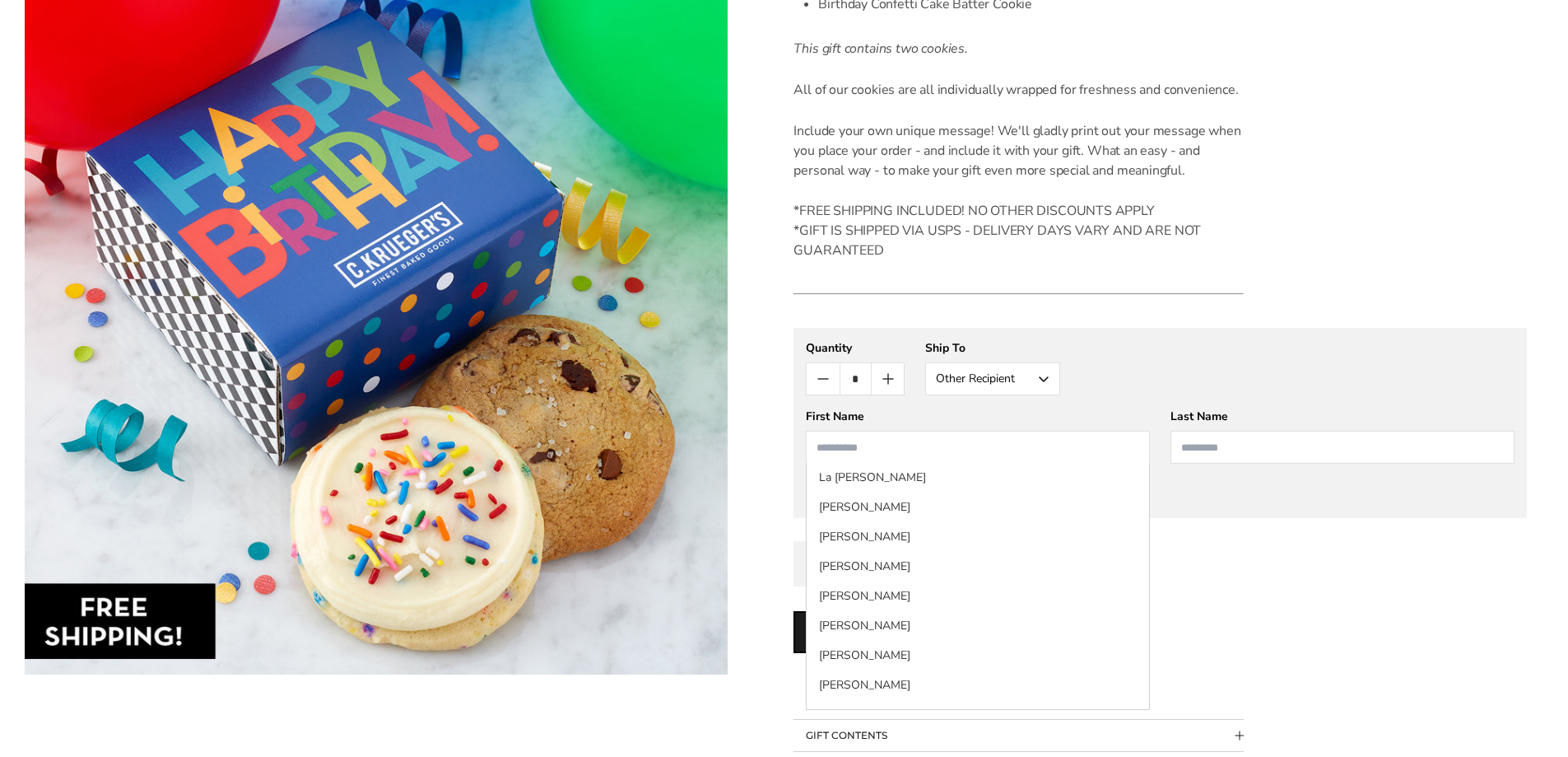
click at [1006, 449] on input "First Name" at bounding box center [978, 448] width 344 height 33
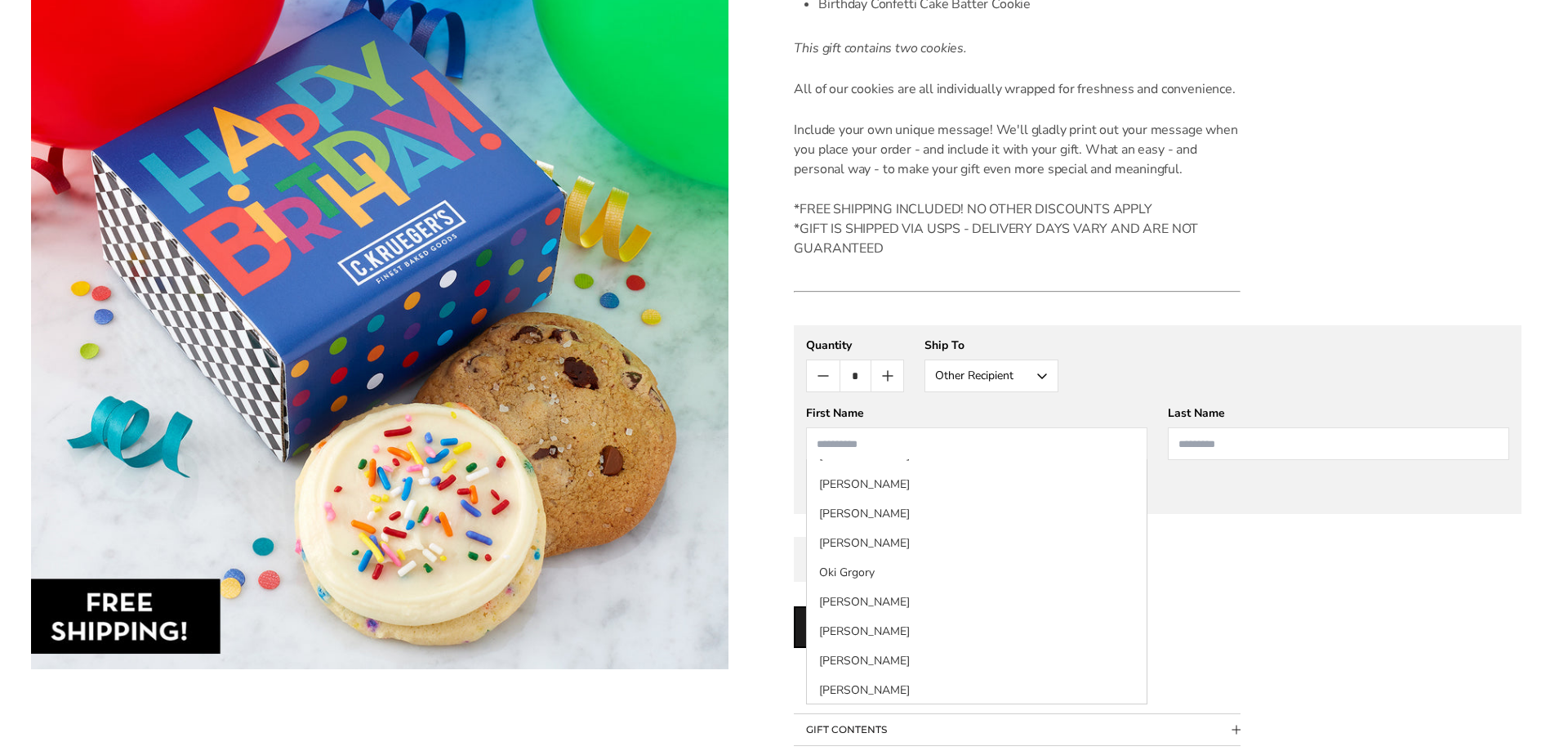
scroll to position [167, 0]
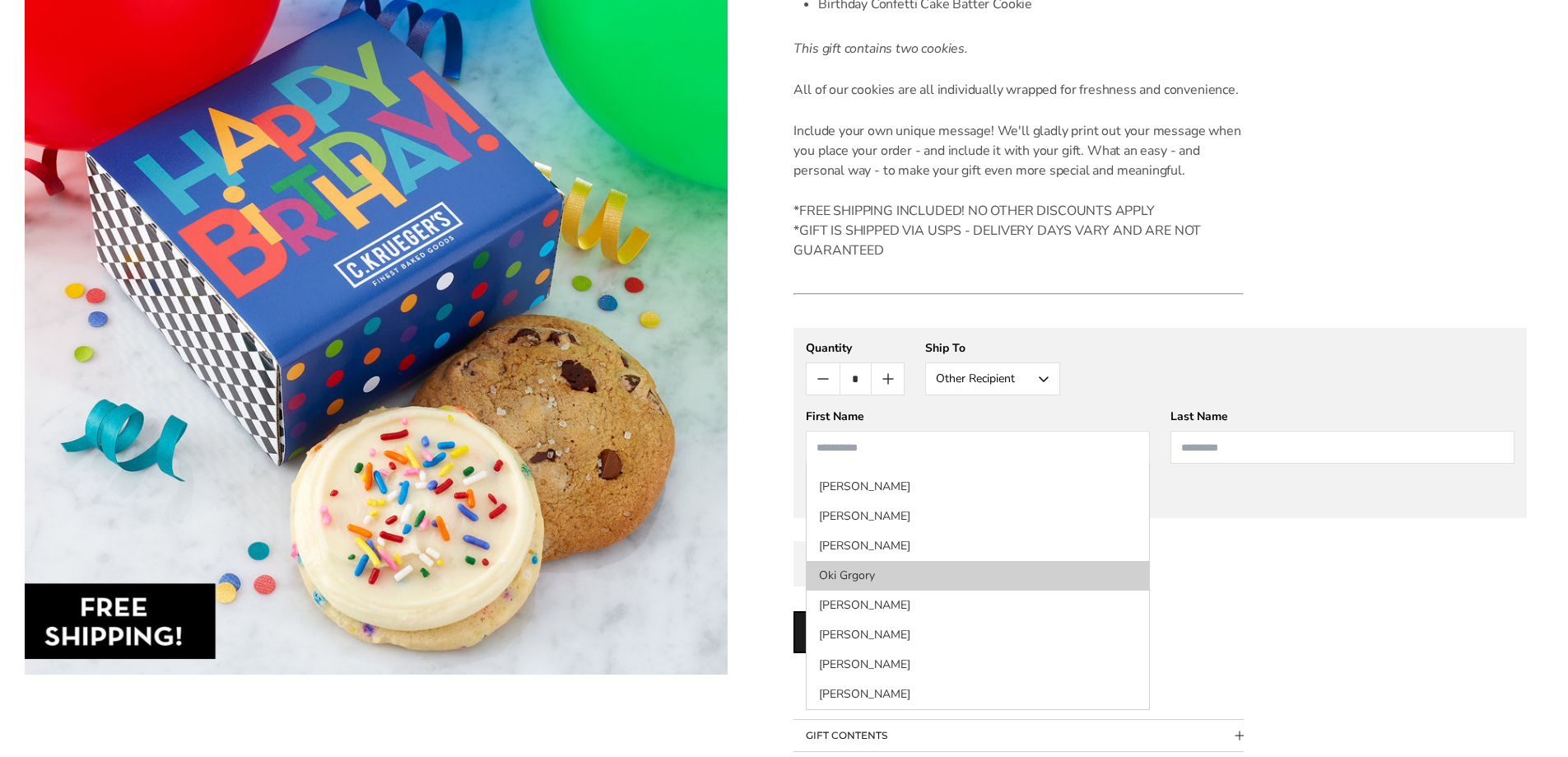
click at [976, 572] on li "Oki Grgory" at bounding box center [978, 576] width 342 height 30
type input "***"
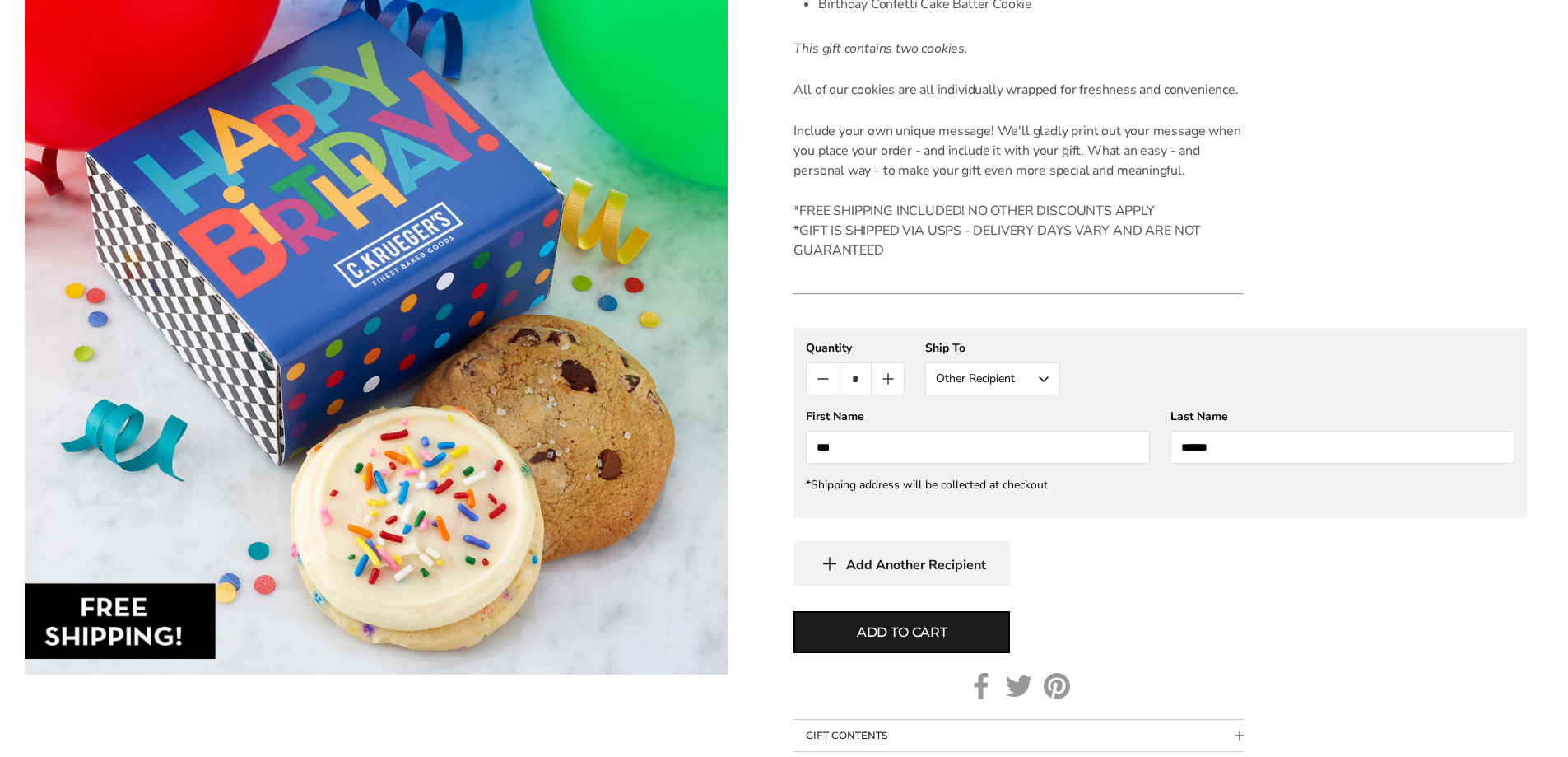
click at [1195, 448] on input "******" at bounding box center [1343, 448] width 344 height 33
type input "*******"
click at [894, 631] on span "Add to cart" at bounding box center [902, 633] width 91 height 20
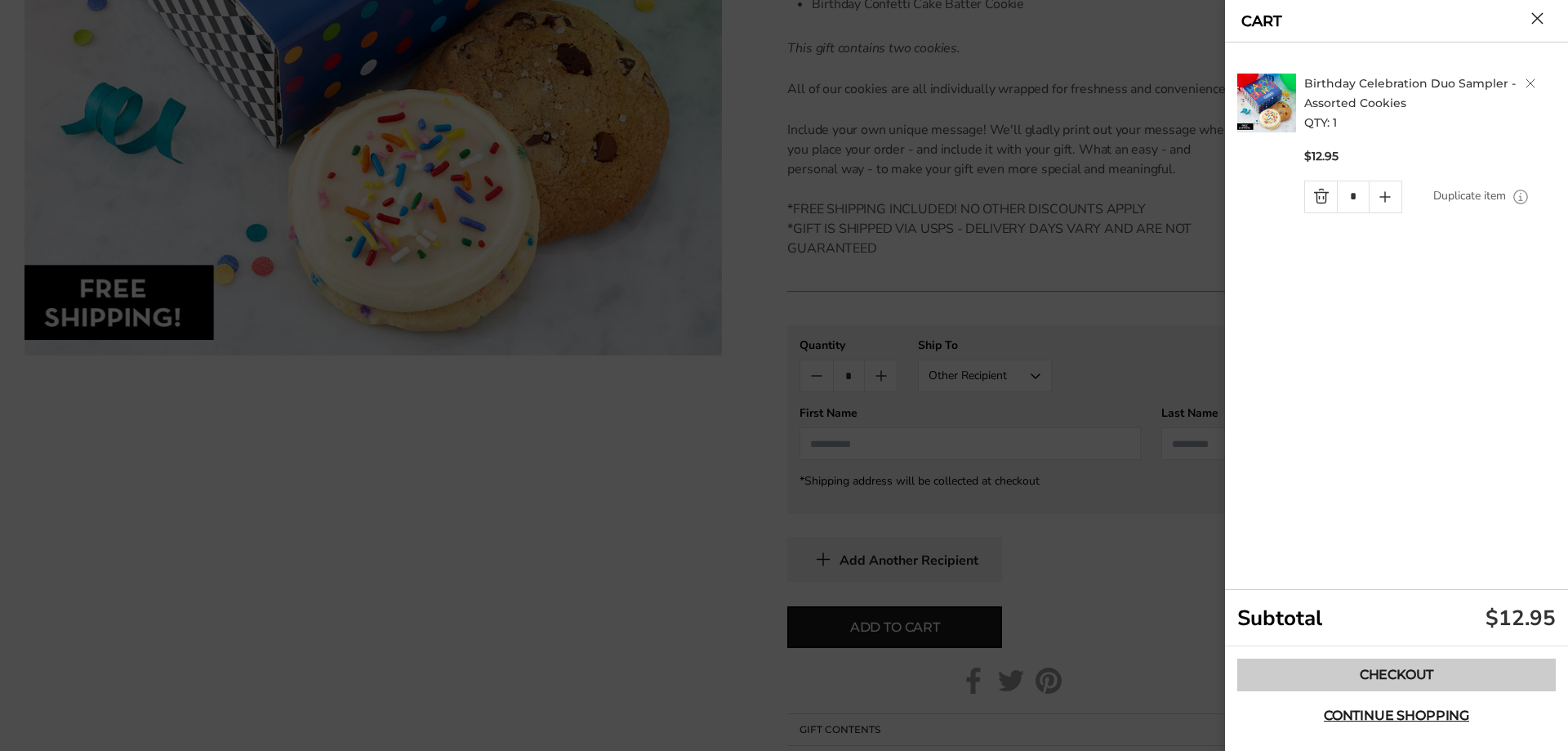
click at [1415, 662] on link "Checkout" at bounding box center [1397, 675] width 318 height 33
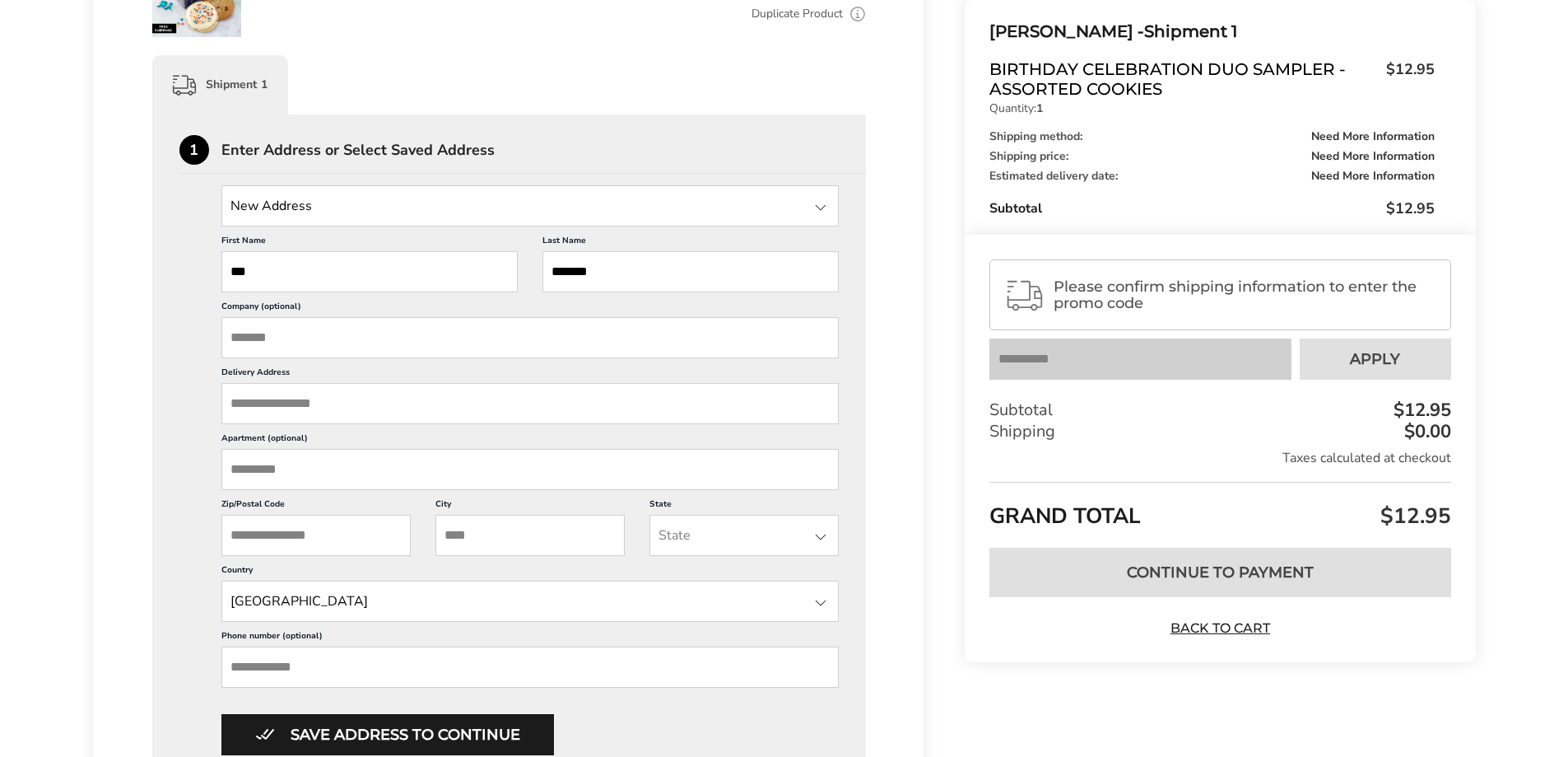
scroll to position [329, 0]
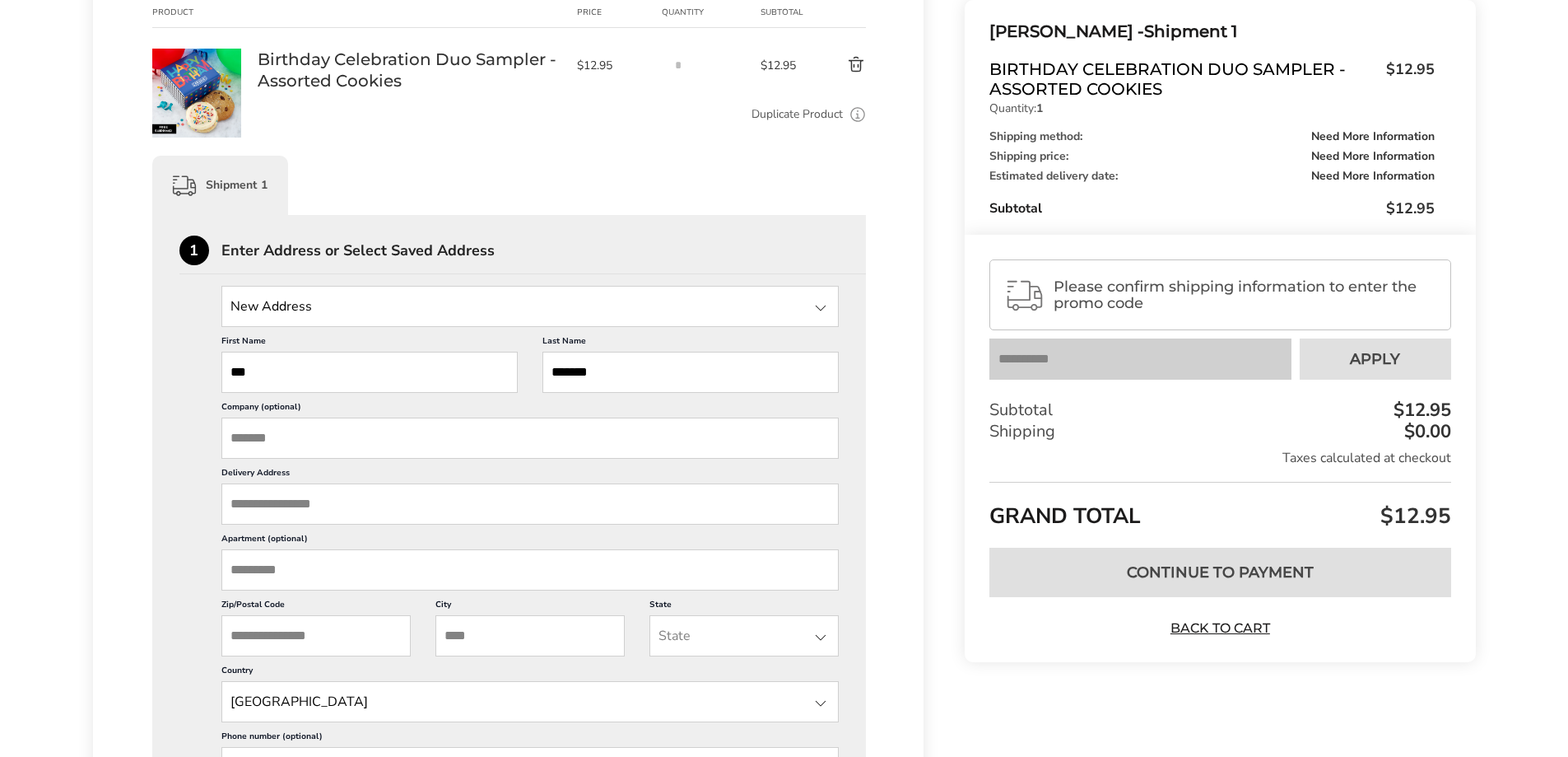
click at [454, 312] on input "State" at bounding box center [531, 306] width 619 height 41
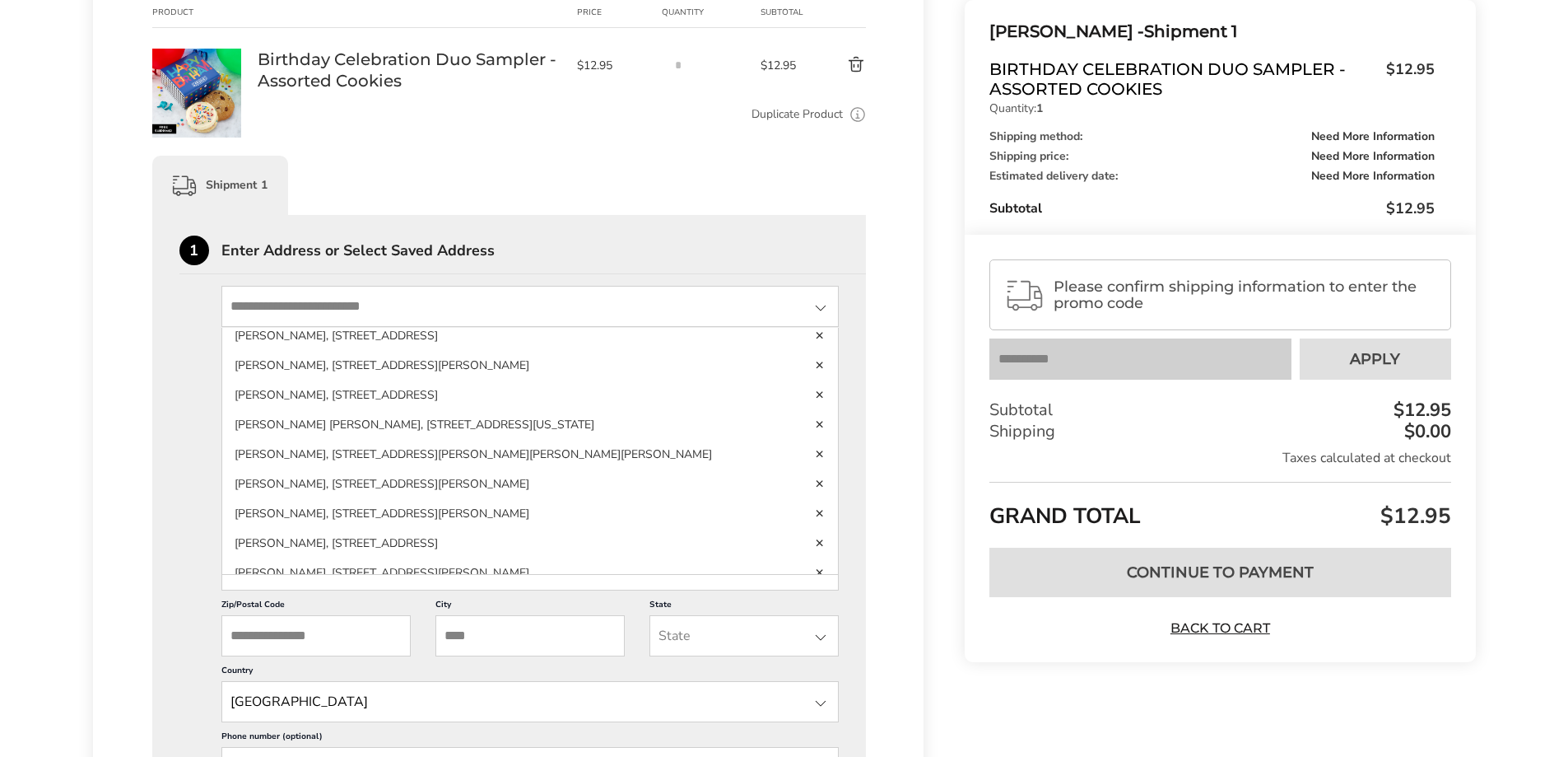
scroll to position [0, 0]
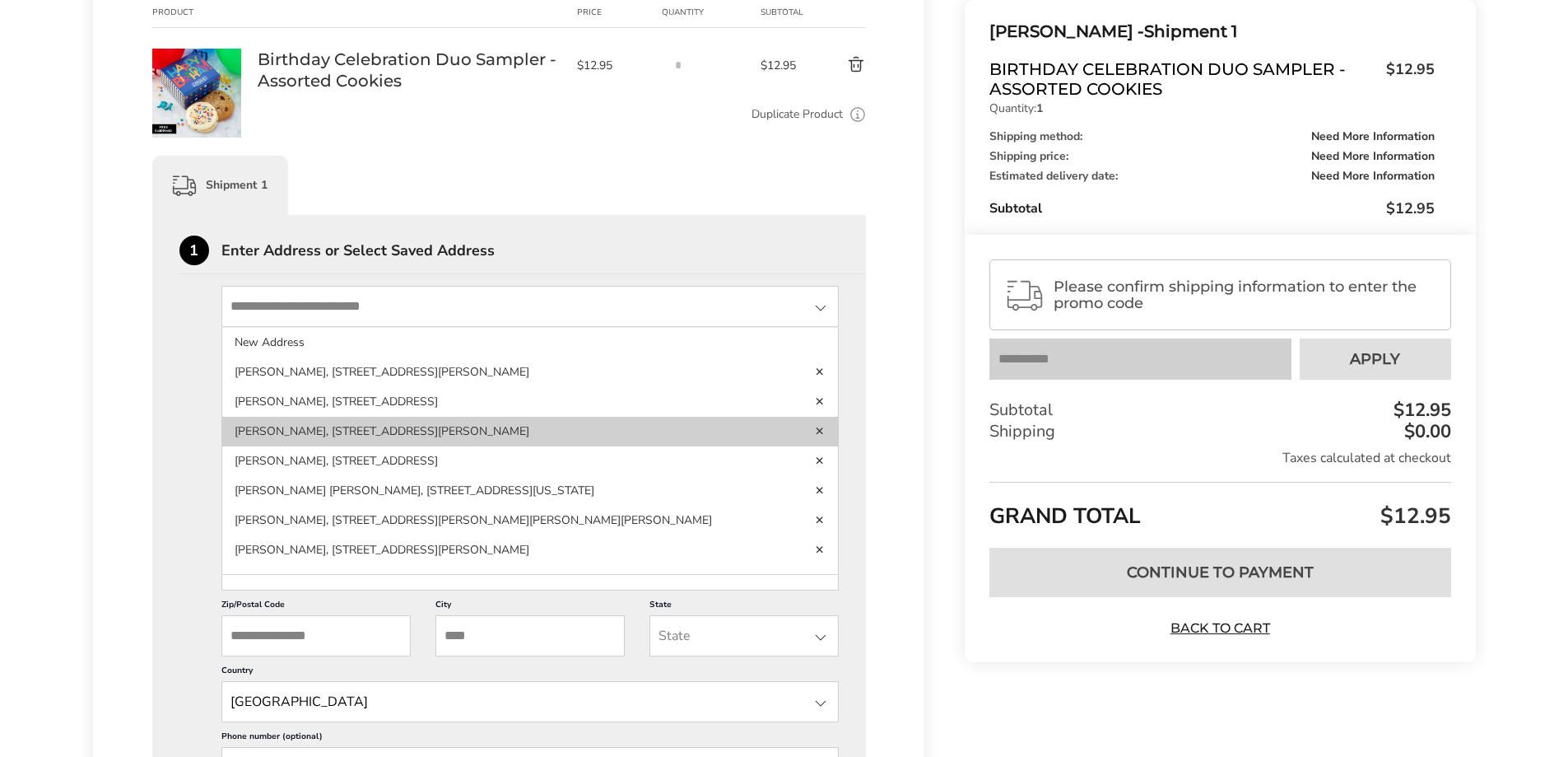
click at [488, 429] on li "Oki Gregory, 11406 Lake Arbor Way, Bowie, MD, 20721-2334, United States" at bounding box center [531, 432] width 617 height 30
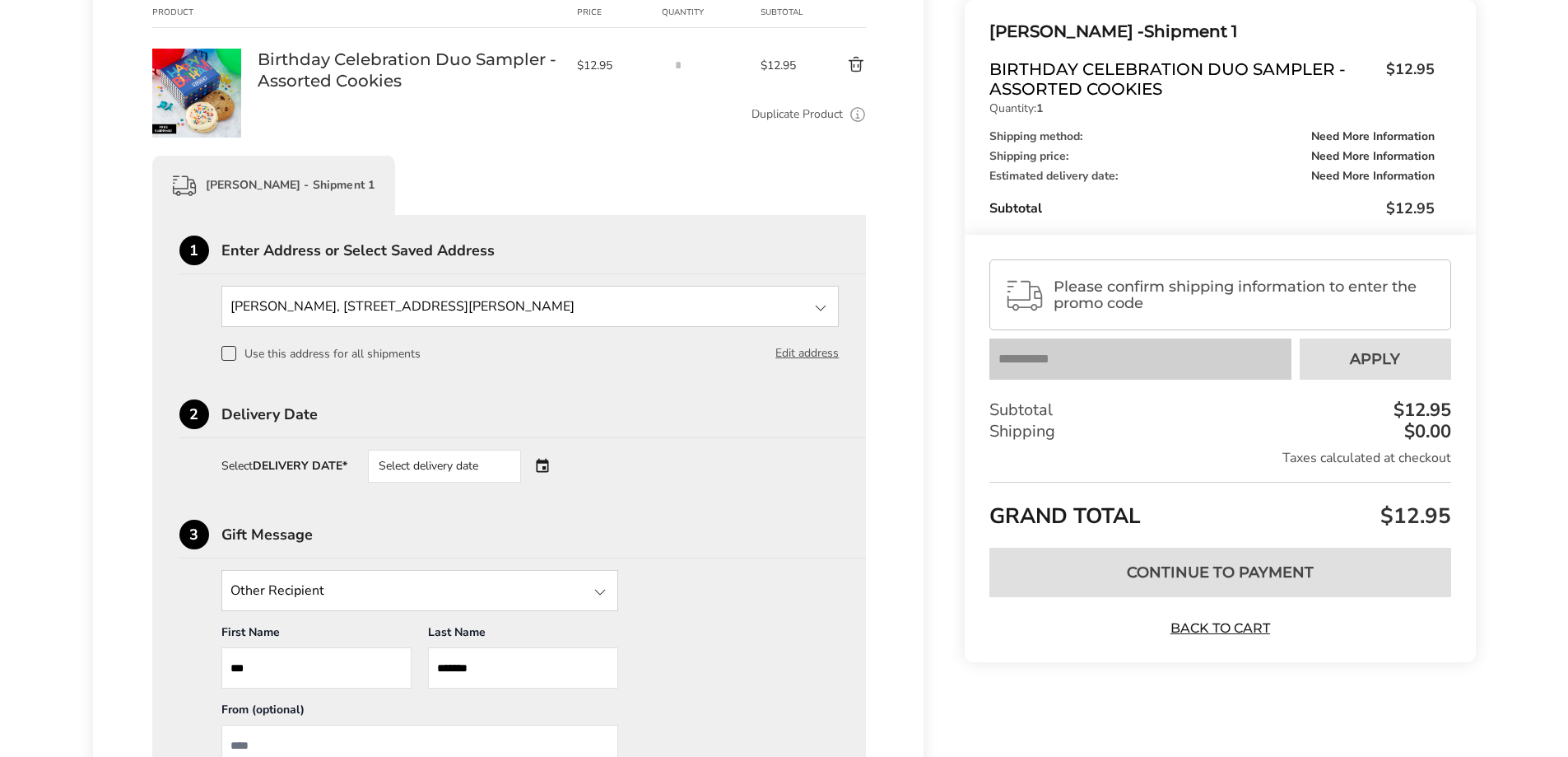
click at [516, 473] on div "Select delivery date" at bounding box center [444, 467] width 153 height 33
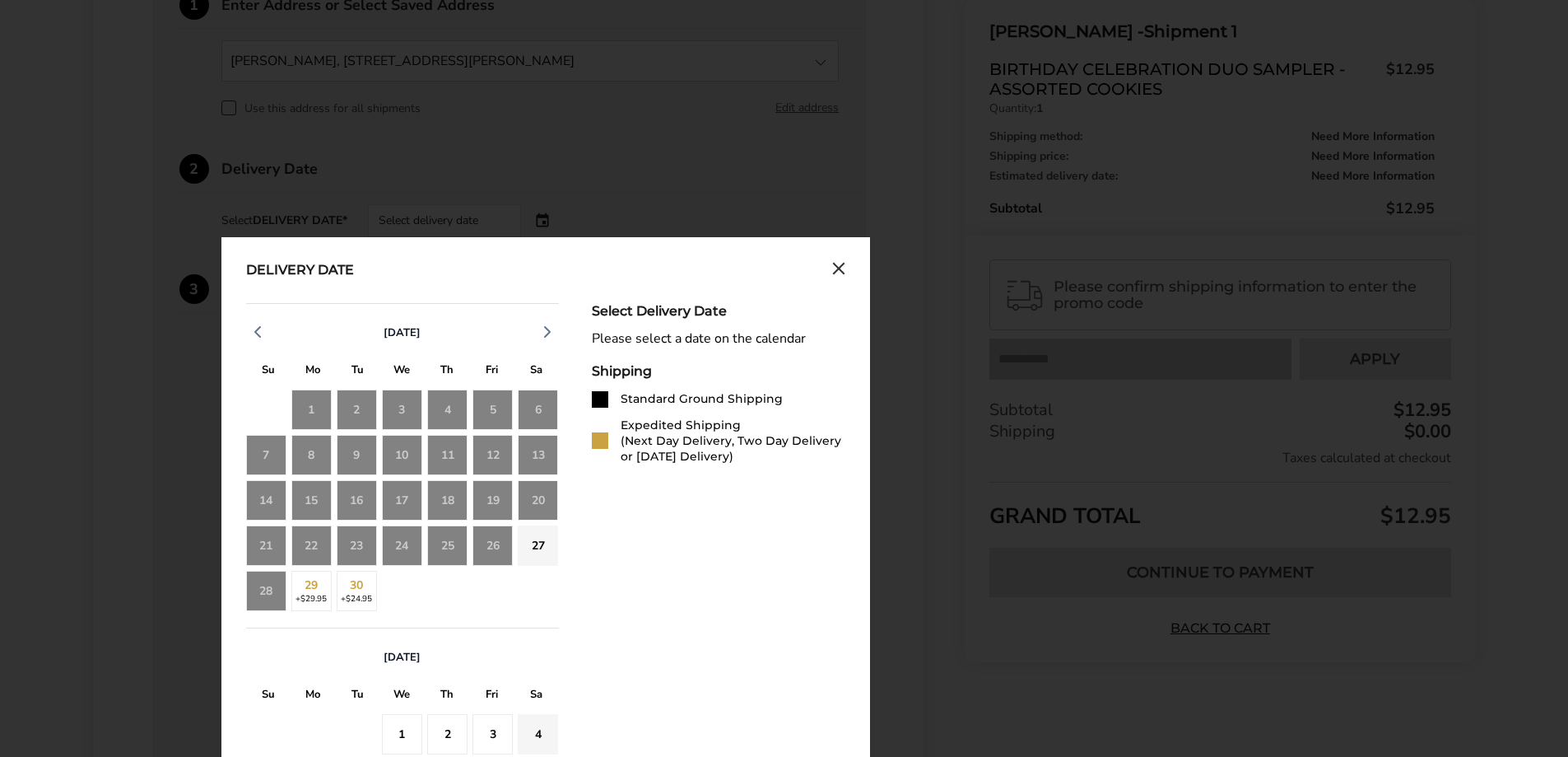
scroll to position [577, 0]
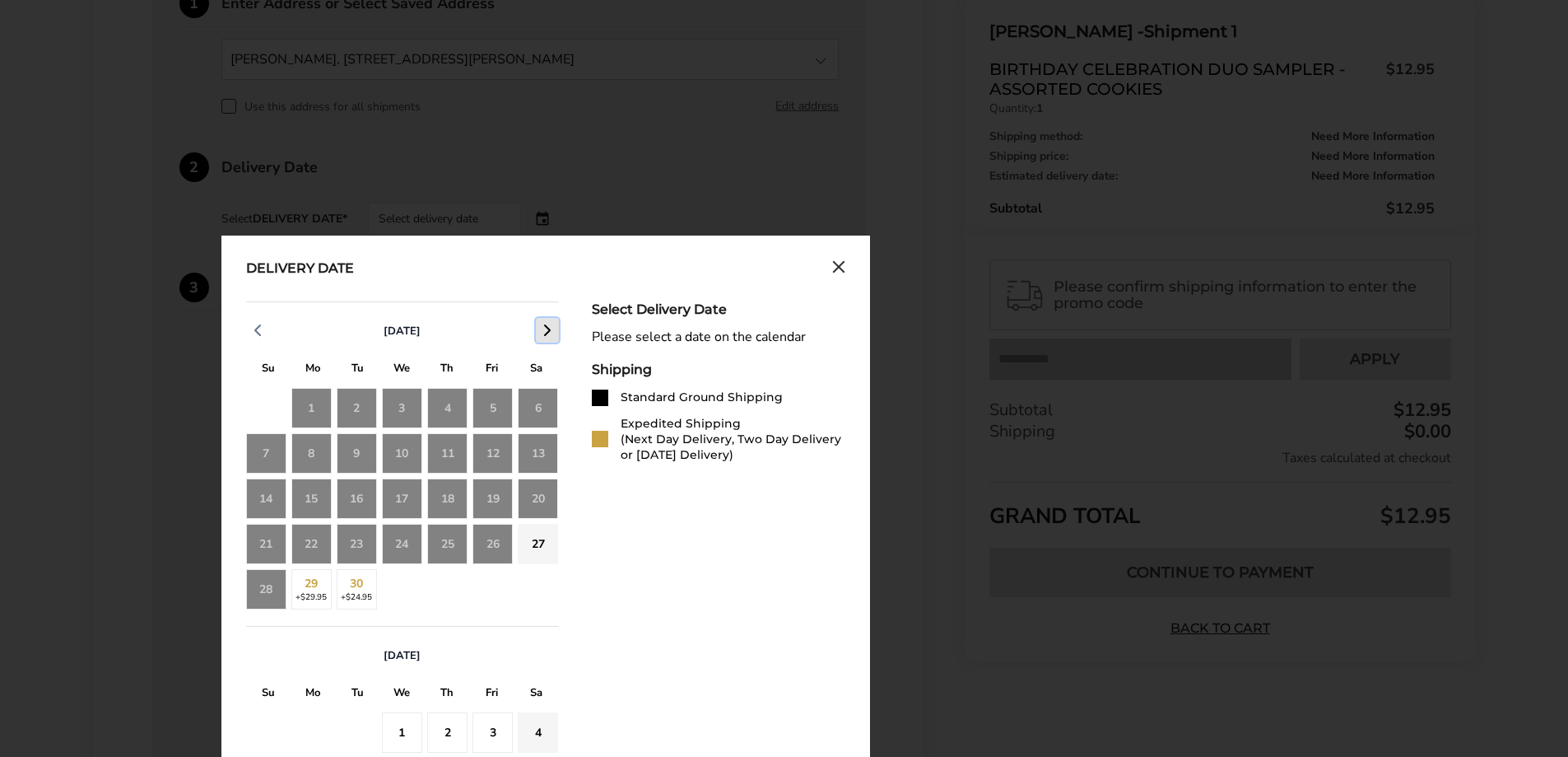
click at [543, 320] on icon "button" at bounding box center [547, 330] width 20 height 20
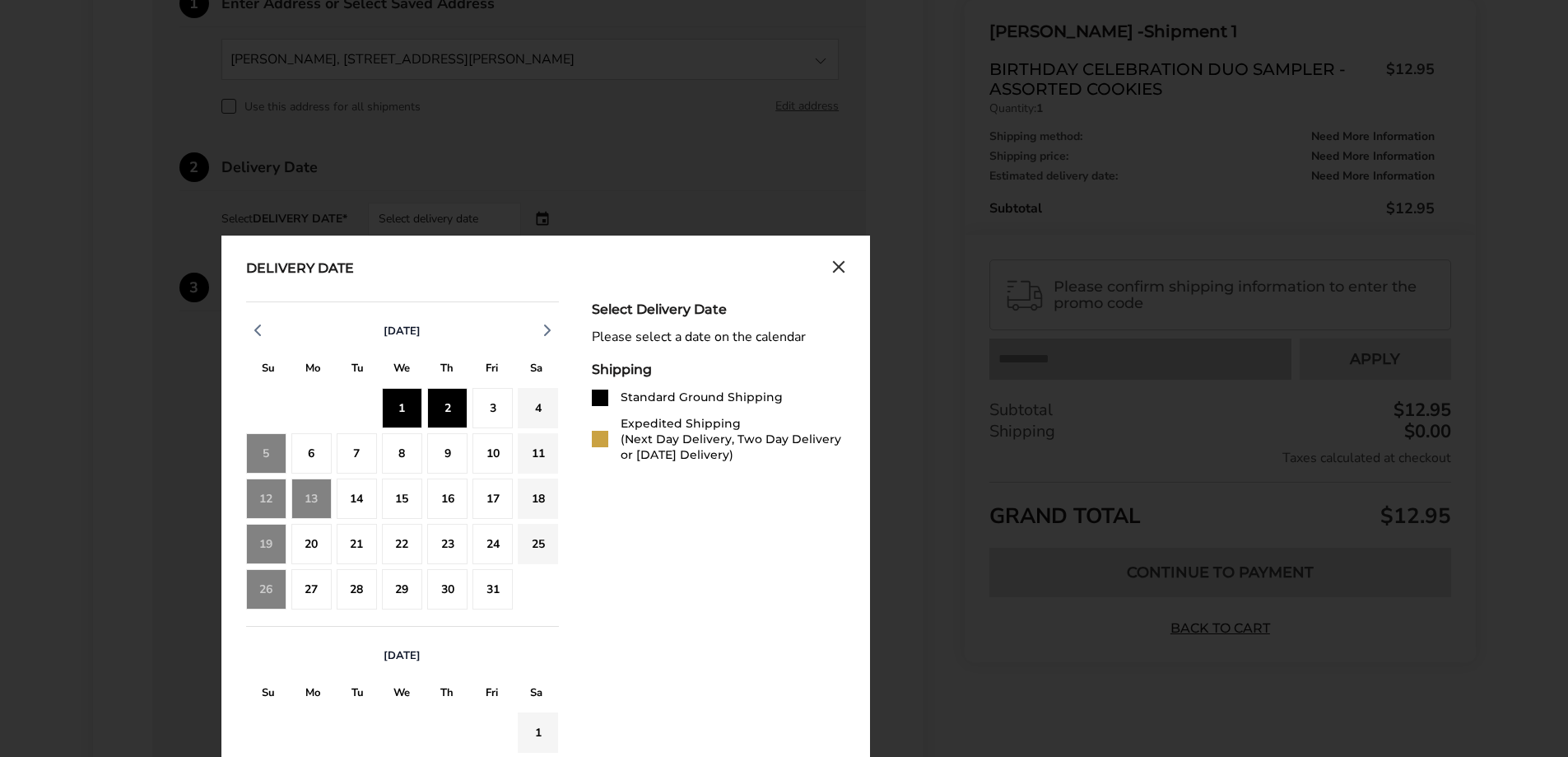
click at [457, 399] on div "2" at bounding box center [447, 408] width 41 height 41
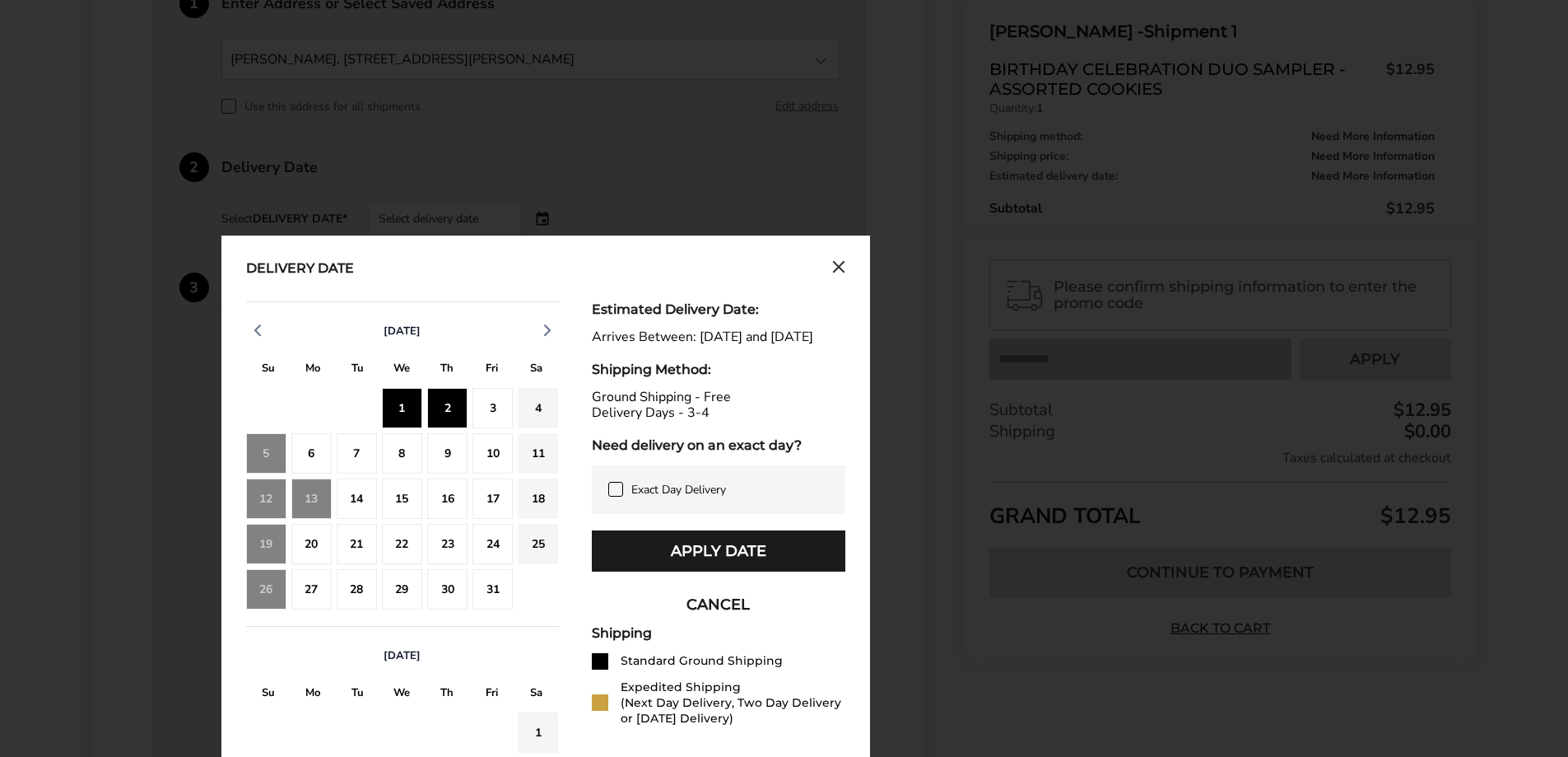
click at [485, 399] on div "3" at bounding box center [492, 408] width 41 height 41
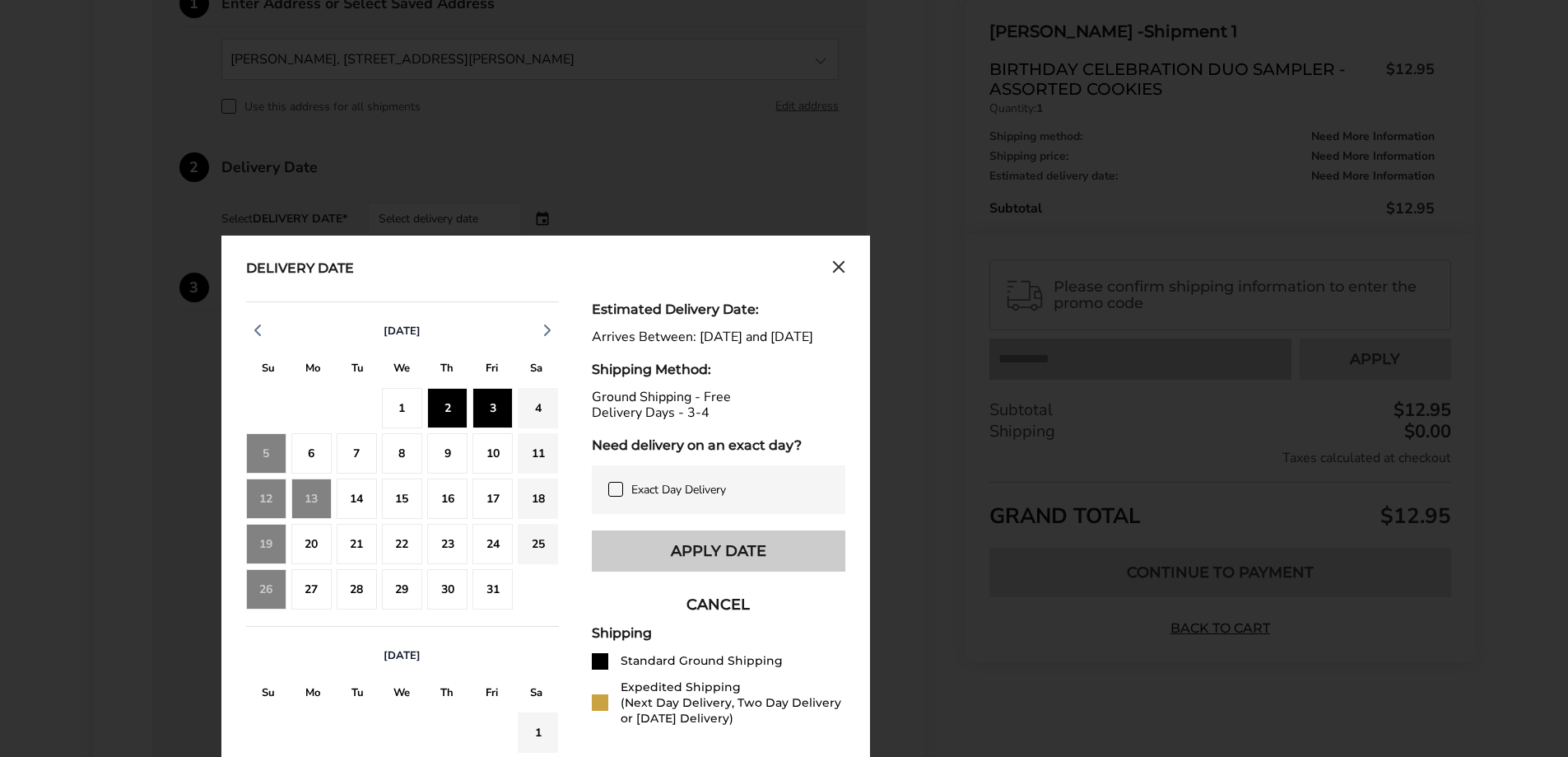
click at [782, 565] on button "Apply Date" at bounding box center [719, 551] width 254 height 41
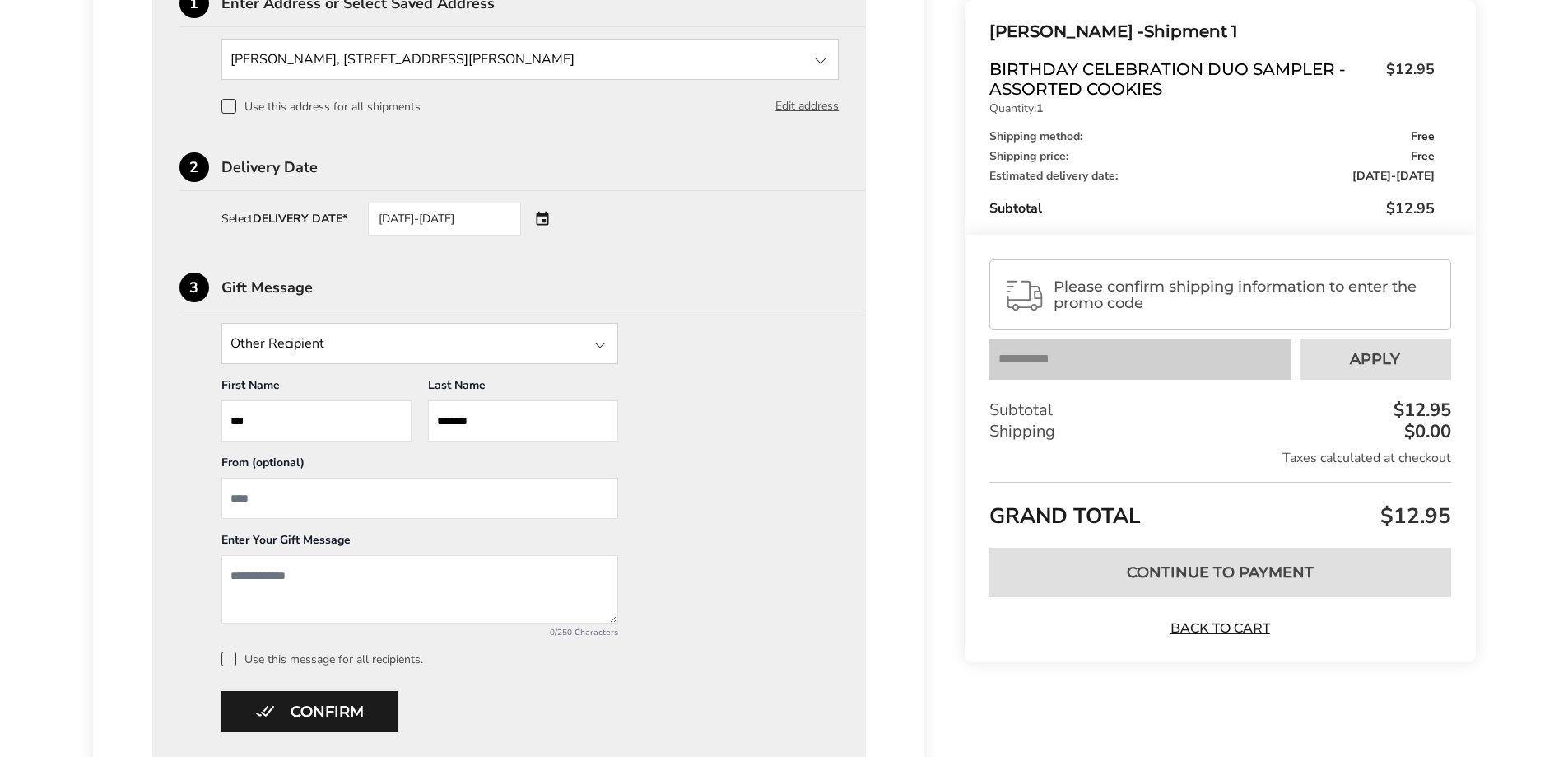
click at [437, 489] on input "From" at bounding box center [420, 498] width 397 height 41
click at [442, 499] on input "From" at bounding box center [420, 498] width 397 height 41
type input "*******"
click at [467, 582] on textarea "Add a message" at bounding box center [420, 589] width 397 height 69
drag, startPoint x: 467, startPoint y: 582, endPoint x: 466, endPoint y: 561, distance: 21.0
